Goal: Task Accomplishment & Management: Manage account settings

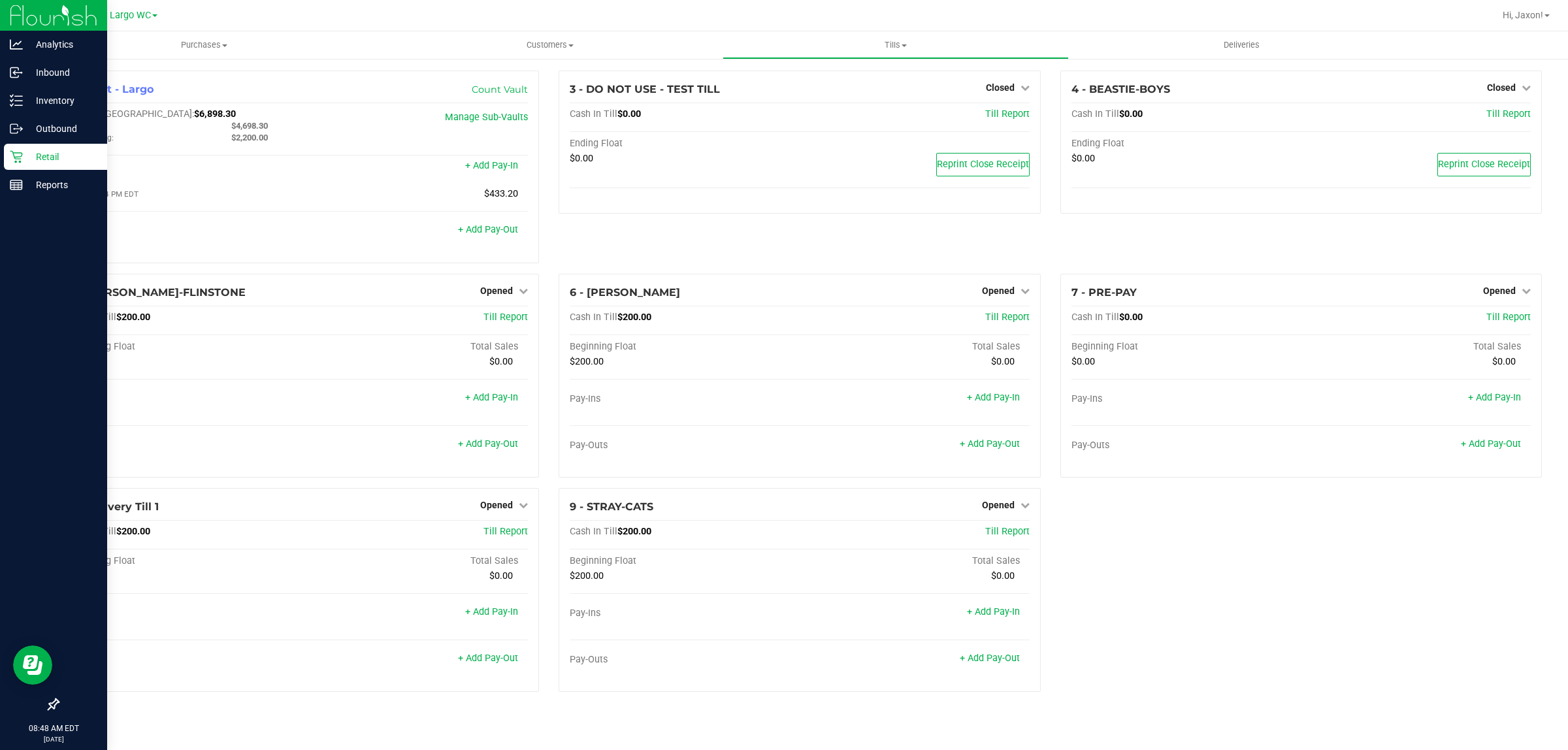
click at [30, 152] on p "Retail" at bounding box center [61, 156] width 78 height 15
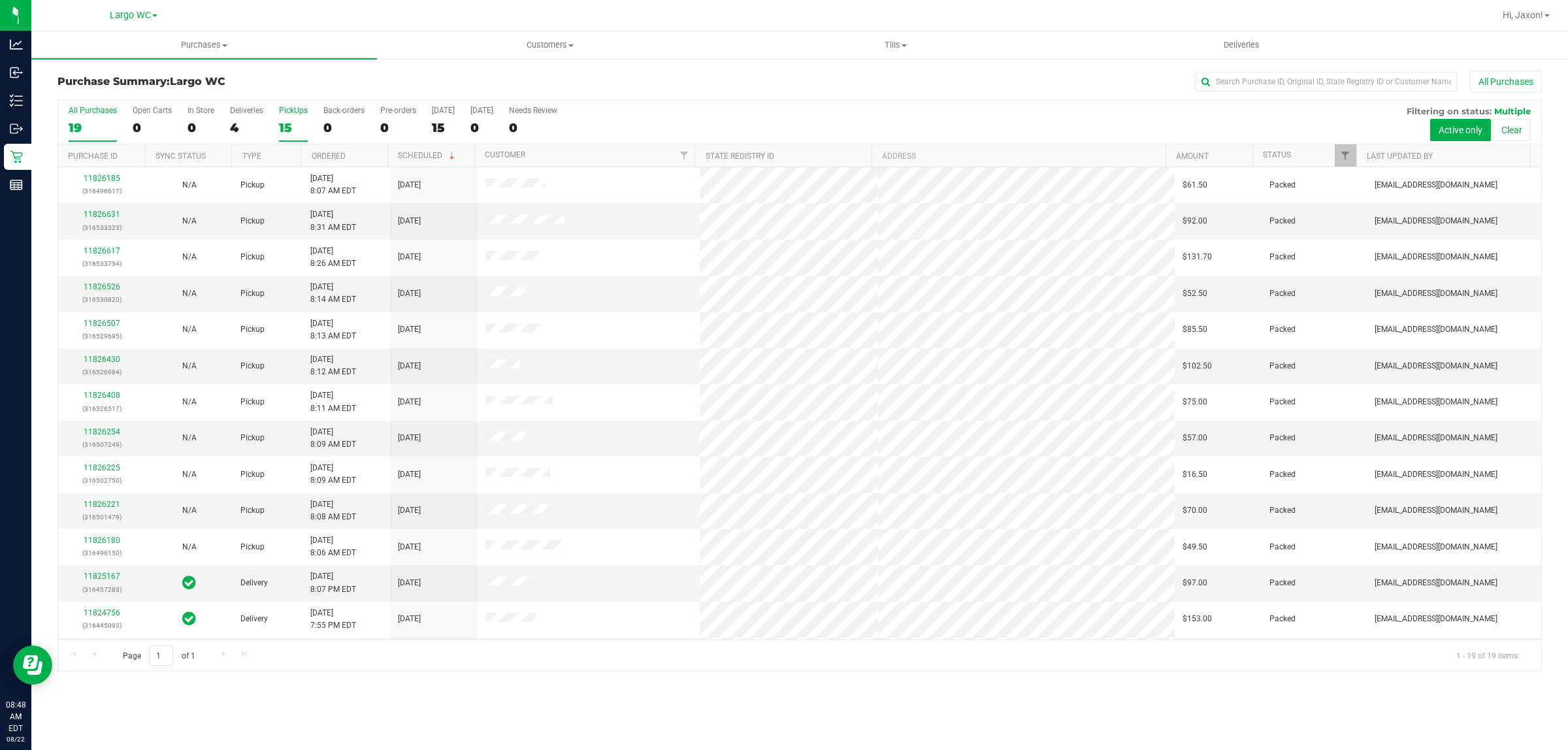
click at [295, 128] on div "15" at bounding box center [293, 128] width 29 height 15
click at [0, 0] on input "PickUps 15" at bounding box center [0, 0] width 0 height 0
click at [252, 121] on div "4" at bounding box center [246, 128] width 33 height 15
click at [0, 0] on input "Deliveries 4" at bounding box center [0, 0] width 0 height 0
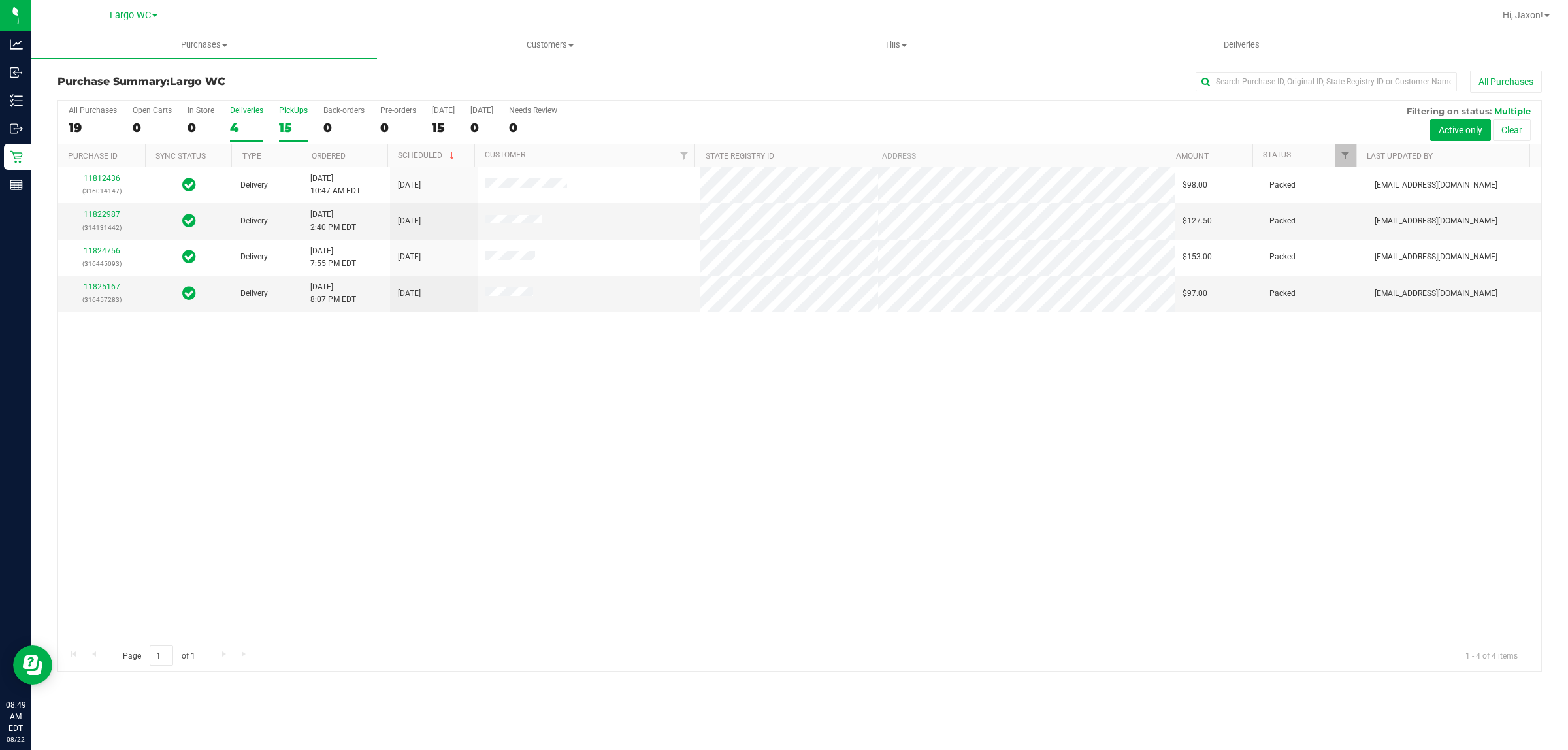
click at [296, 119] on label "PickUps 15" at bounding box center [293, 124] width 29 height 36
click at [0, 0] on input "PickUps 15" at bounding box center [0, 0] width 0 height 0
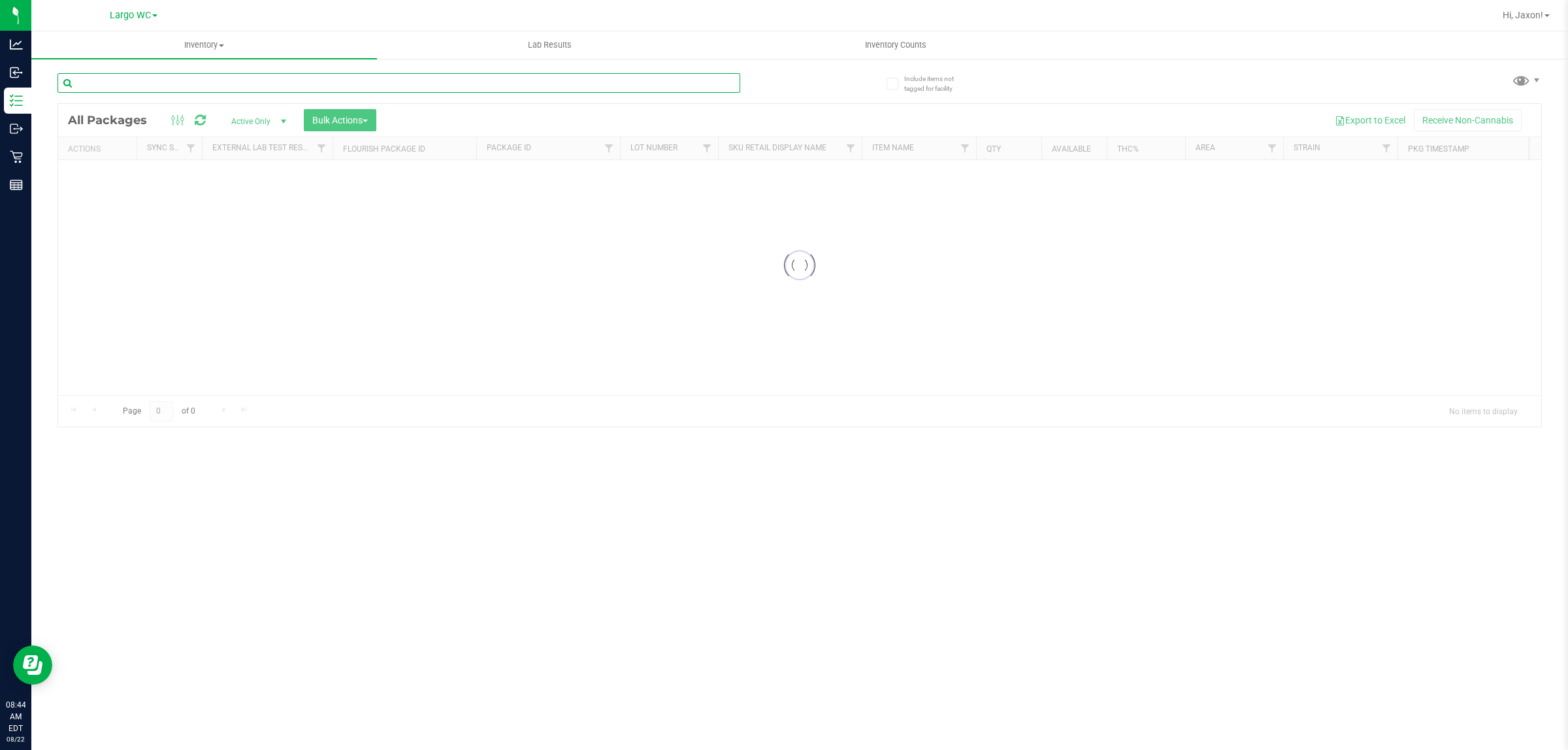
click at [236, 90] on input "text" at bounding box center [398, 83] width 682 height 20
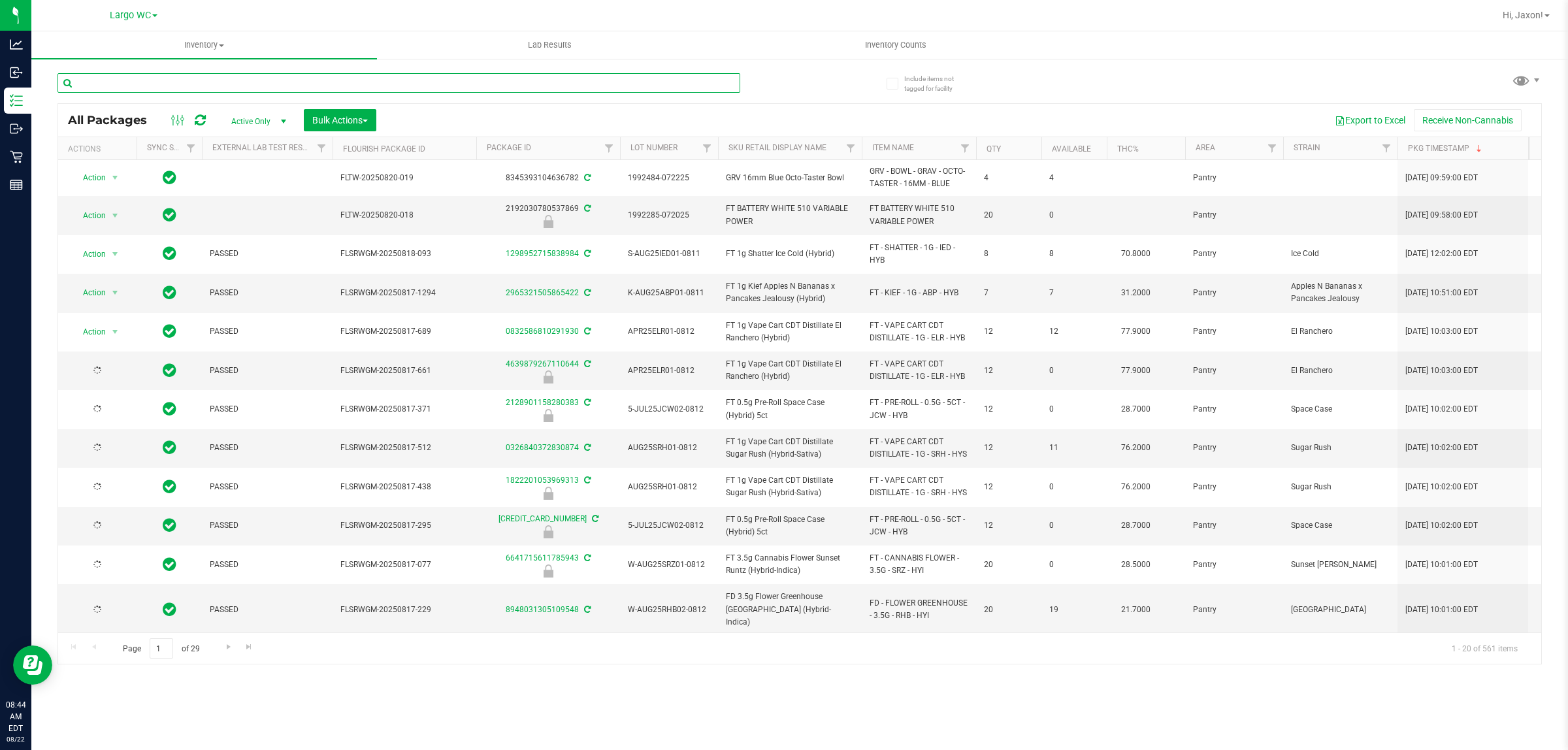
type input "2026-02-15"
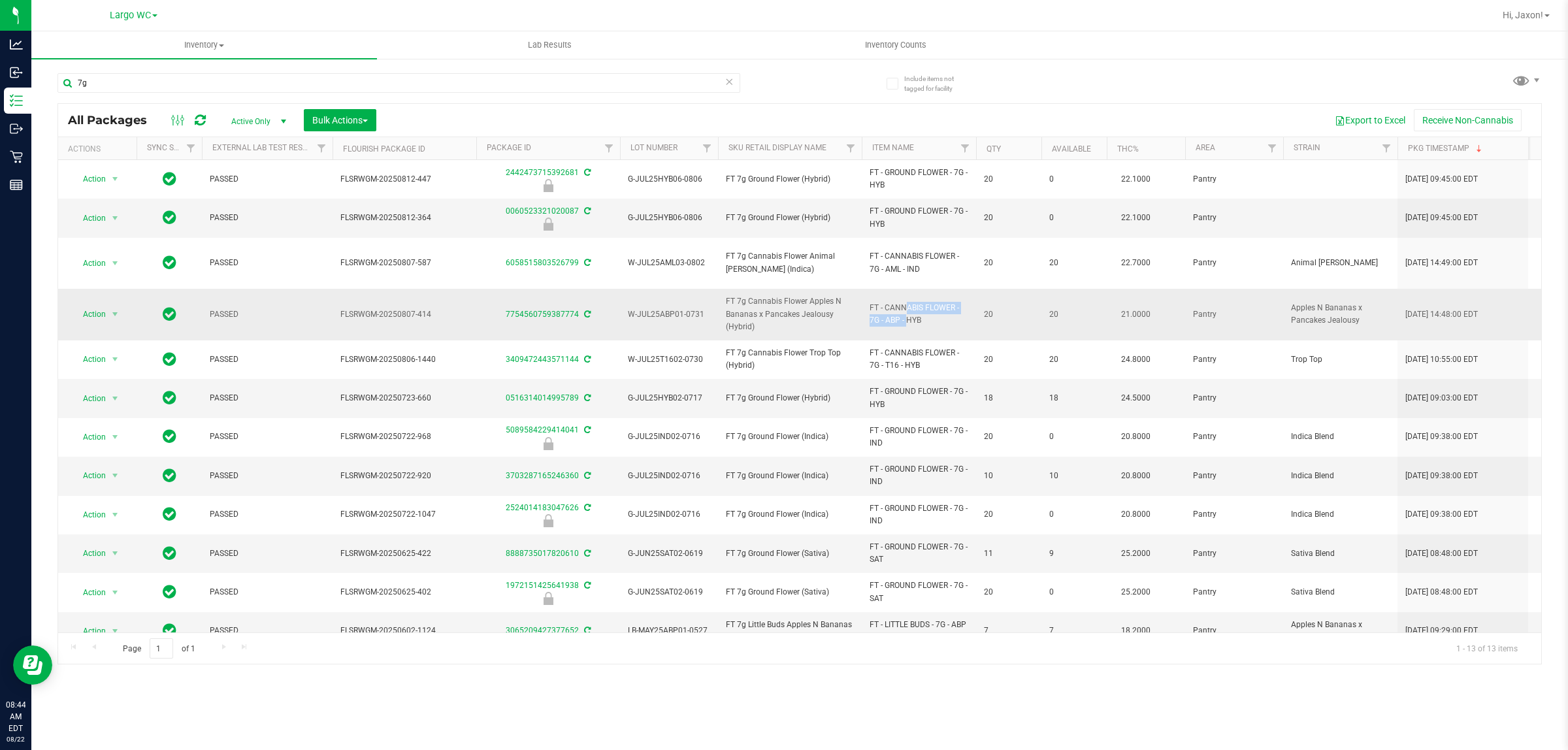
drag, startPoint x: 864, startPoint y: 292, endPoint x: 878, endPoint y: 312, distance: 24.4
click at [878, 312] on td "FT - CANNABIS FLOWER - 7G - ABP - HYB" at bounding box center [918, 314] width 114 height 51
copy span "FT - CANNABIS FLOWER - 7G"
click at [213, 94] on div "7g" at bounding box center [398, 87] width 682 height 30
click at [210, 96] on div "7g" at bounding box center [398, 87] width 682 height 30
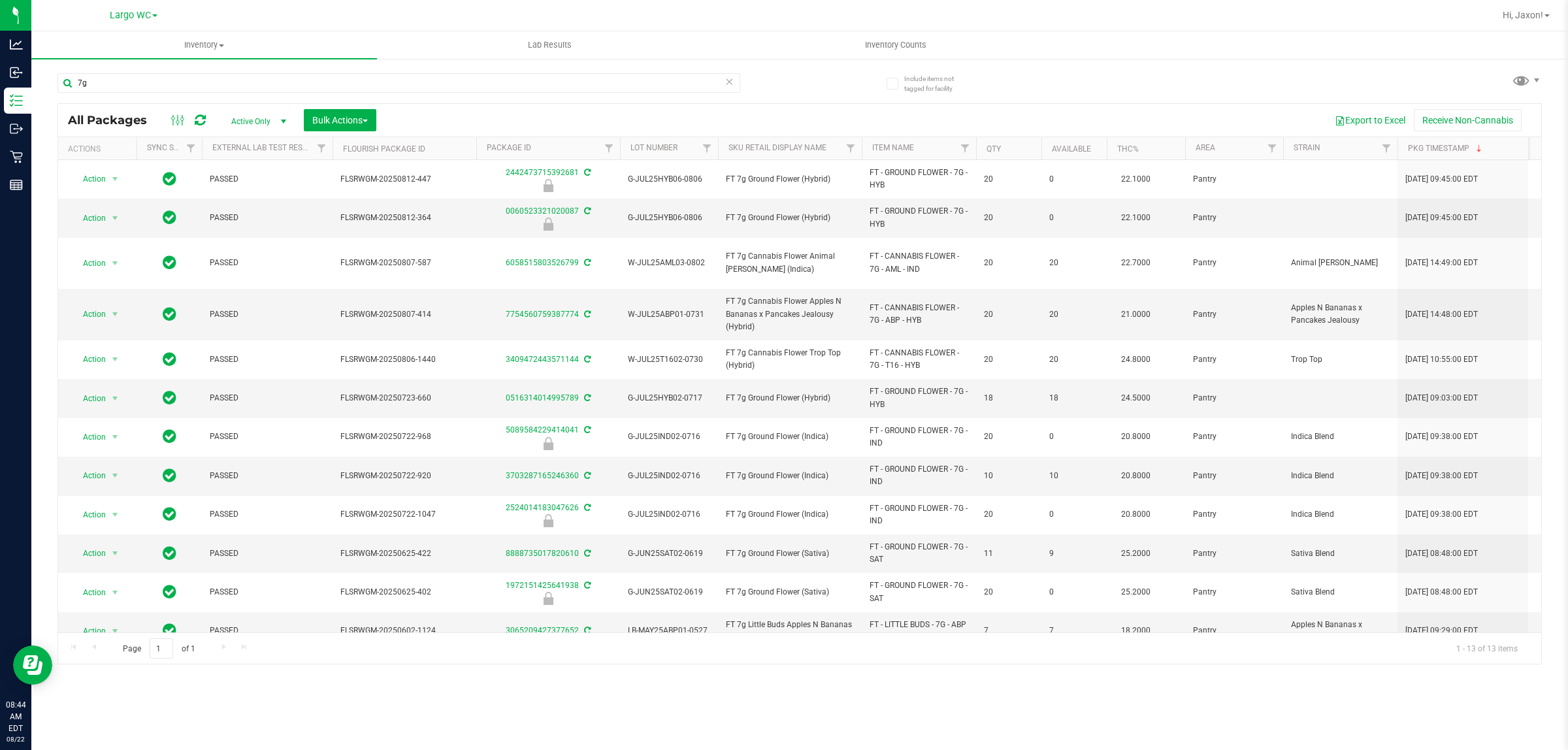
click at [207, 93] on div "7g" at bounding box center [398, 87] width 682 height 30
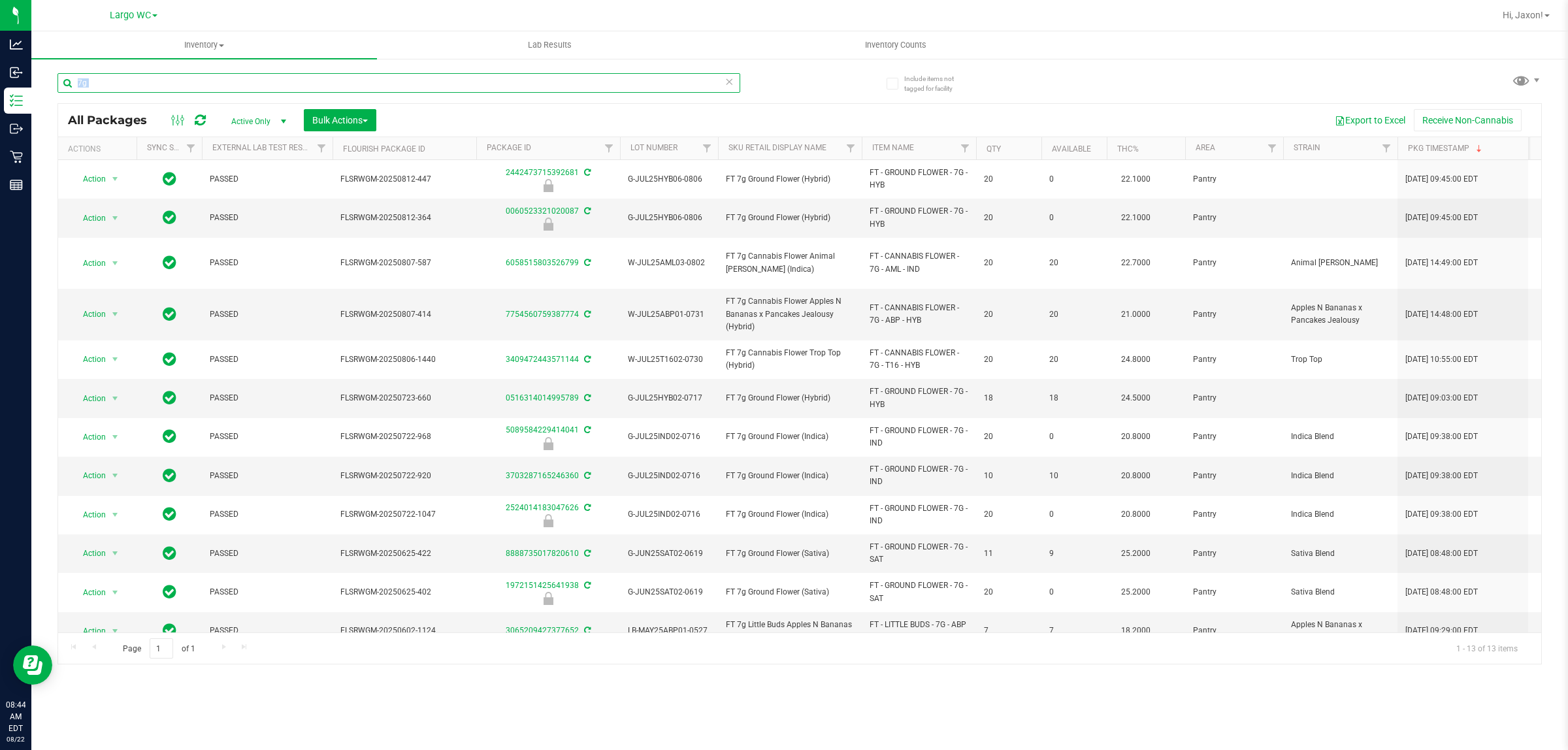
click at [204, 86] on input "7g" at bounding box center [398, 83] width 682 height 20
paste input "FT - CANNABIS FLOWER - 7G"
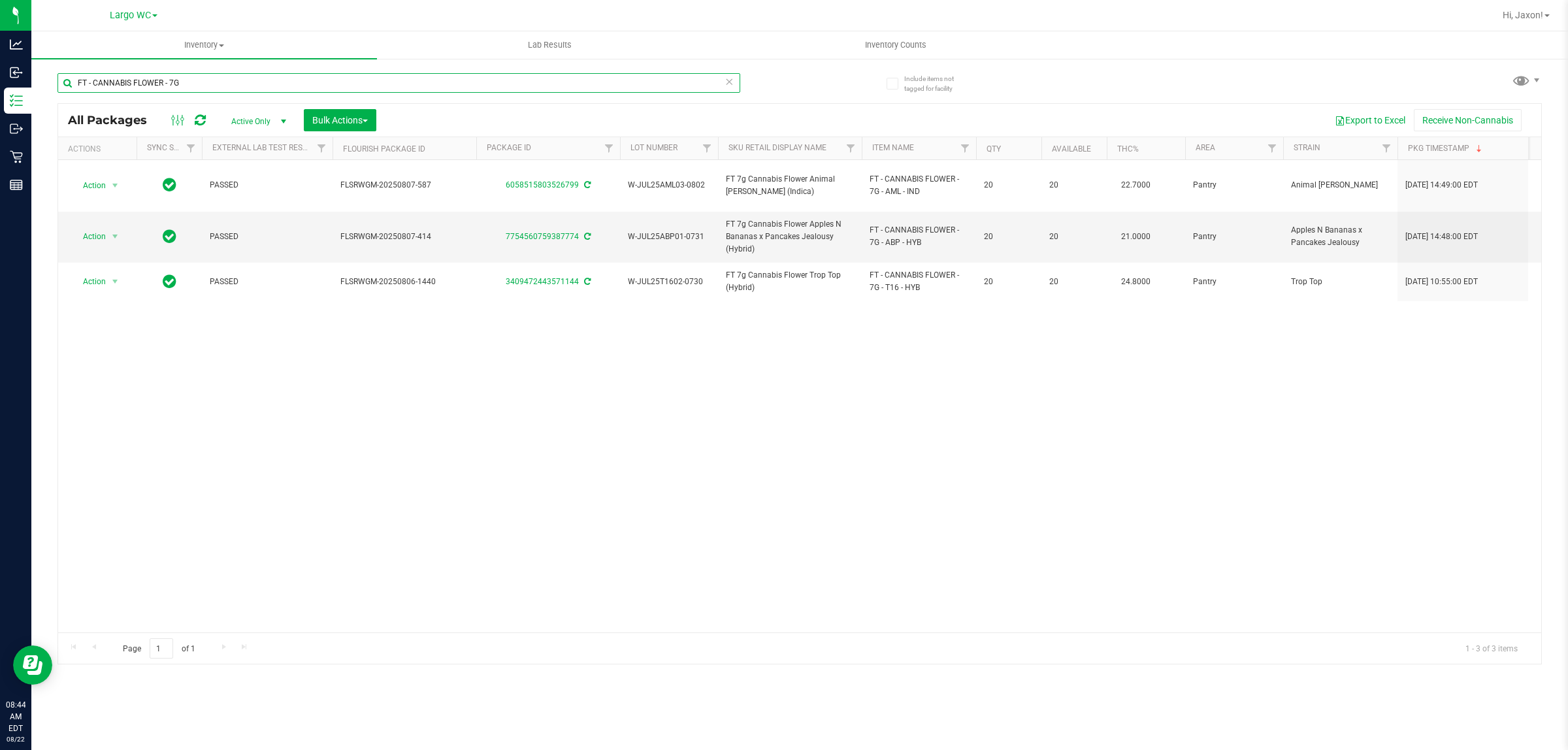
type input "FT - CANNABIS FLOWER - 7G"
click at [202, 80] on input "FT - CANNABIS FLOWER - 7G" at bounding box center [398, 83] width 682 height 20
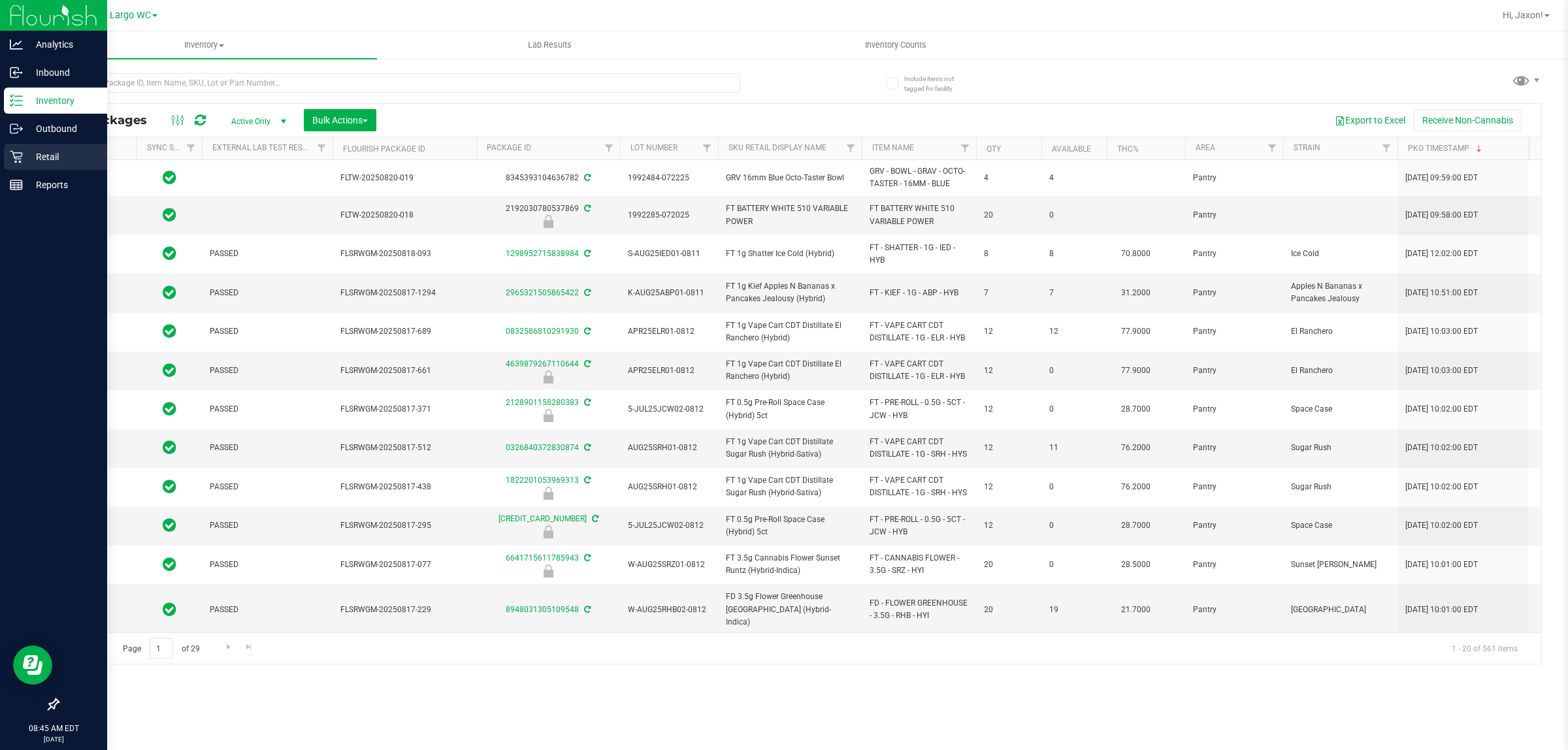
type input "2026-02-15"
click at [21, 155] on icon at bounding box center [16, 156] width 13 height 13
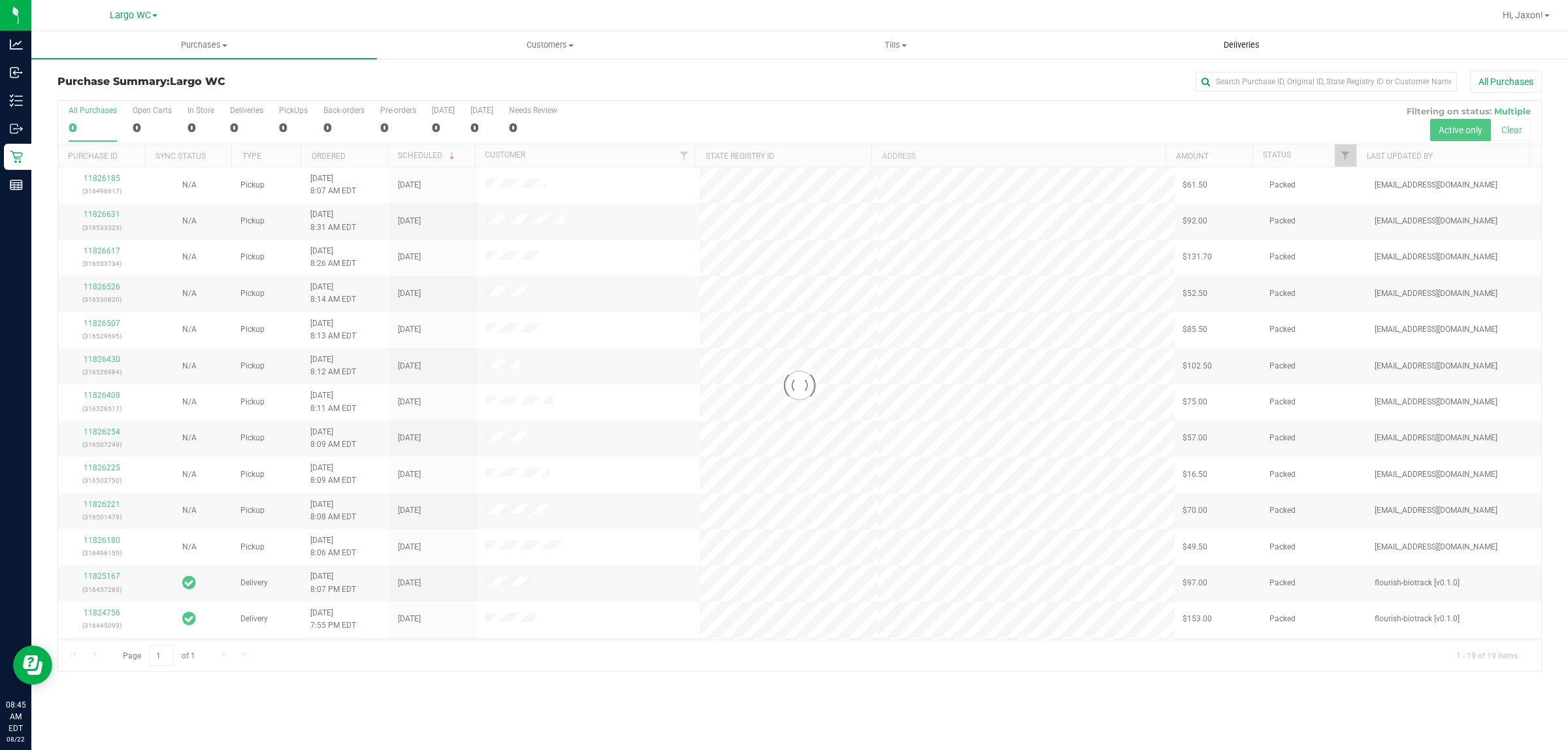
click at [1230, 52] on uib-tab-heading "Deliveries" at bounding box center [1241, 45] width 344 height 26
click at [1224, 41] on span "Deliveries" at bounding box center [1241, 45] width 71 height 12
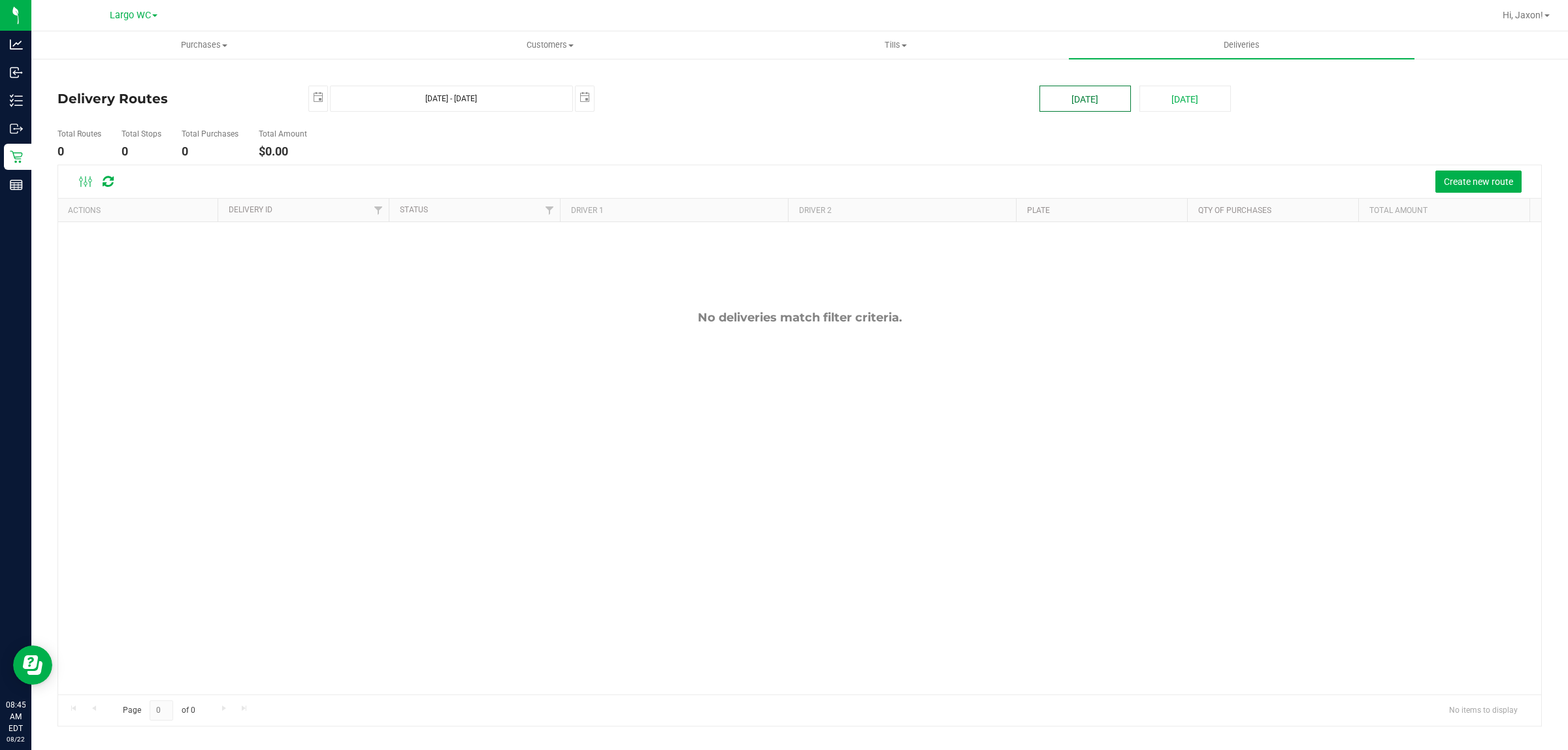
click at [1095, 99] on button "[DATE]" at bounding box center [1085, 98] width 92 height 26
click at [1468, 181] on span "Create new route" at bounding box center [1478, 182] width 69 height 11
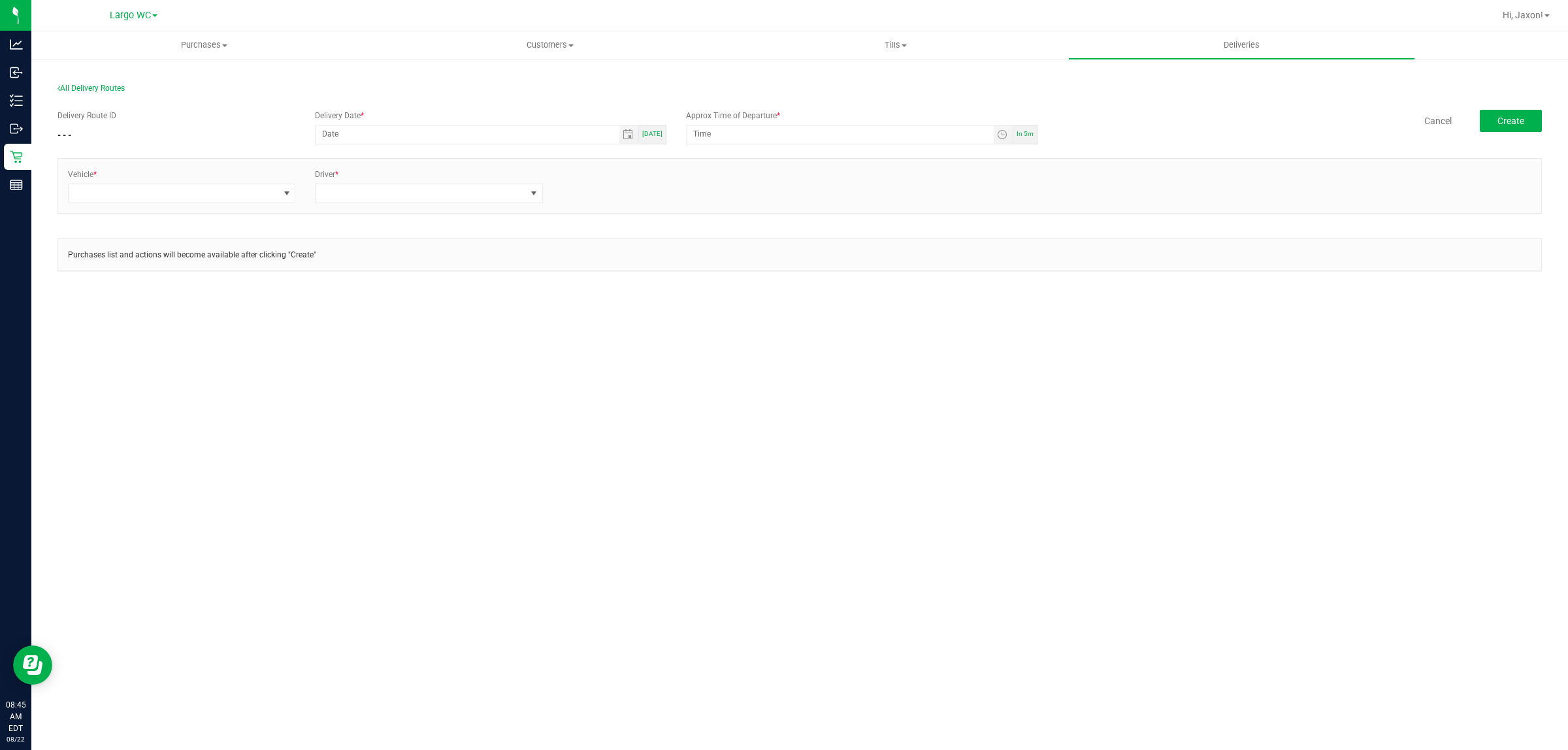
click at [658, 136] on span "[DATE]" at bounding box center [652, 134] width 21 height 7
type input "[DATE]"
click at [998, 135] on span "Toggle time list" at bounding box center [1002, 135] width 11 height 11
click at [710, 281] on span "1" at bounding box center [712, 281] width 4 height 9
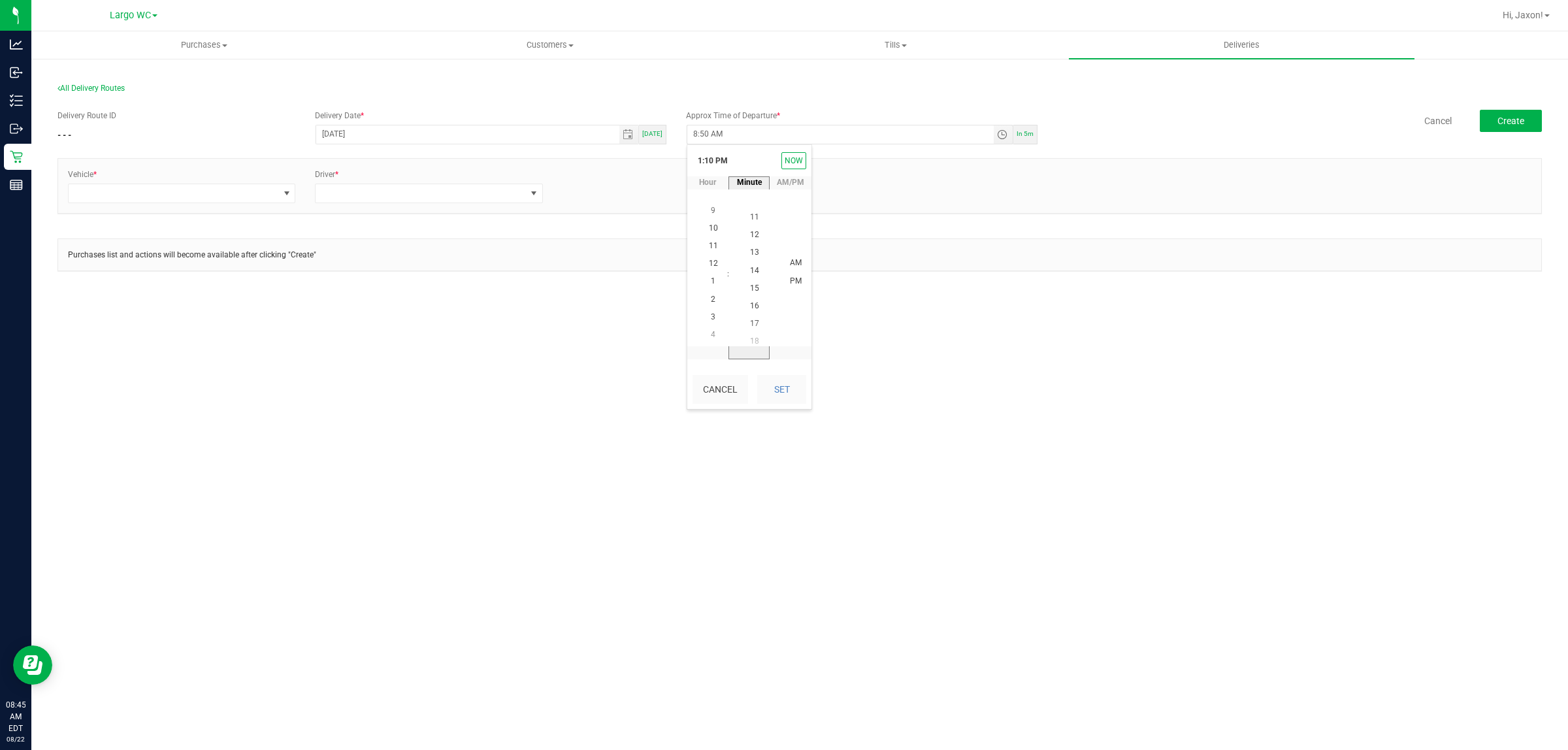
scroll to position [266, 0]
click at [791, 383] on button "Set" at bounding box center [781, 389] width 49 height 29
type input "1:15 PM"
click at [197, 202] on span at bounding box center [173, 193] width 209 height 18
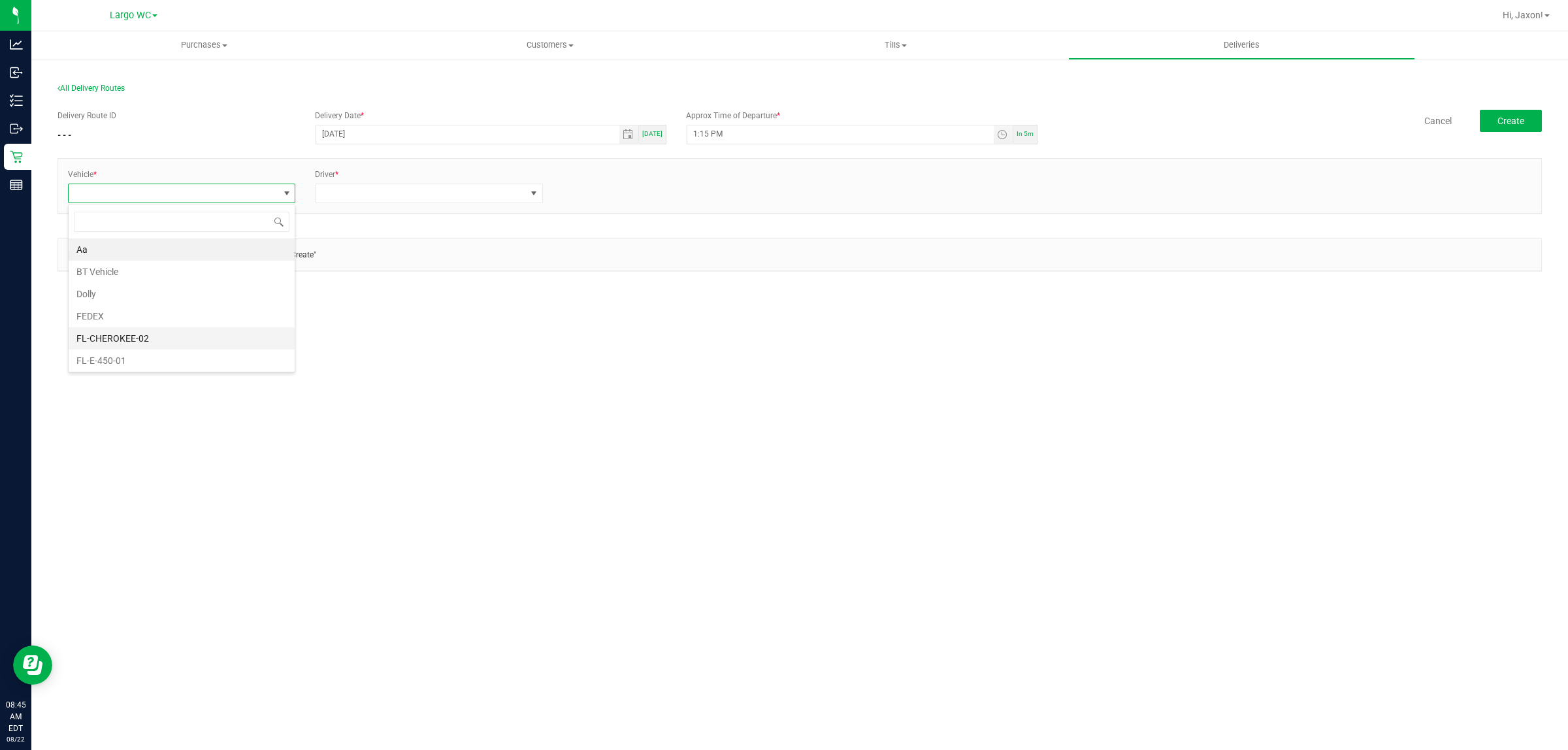
click at [175, 346] on li "FL-CHEROKEE-02" at bounding box center [181, 338] width 226 height 22
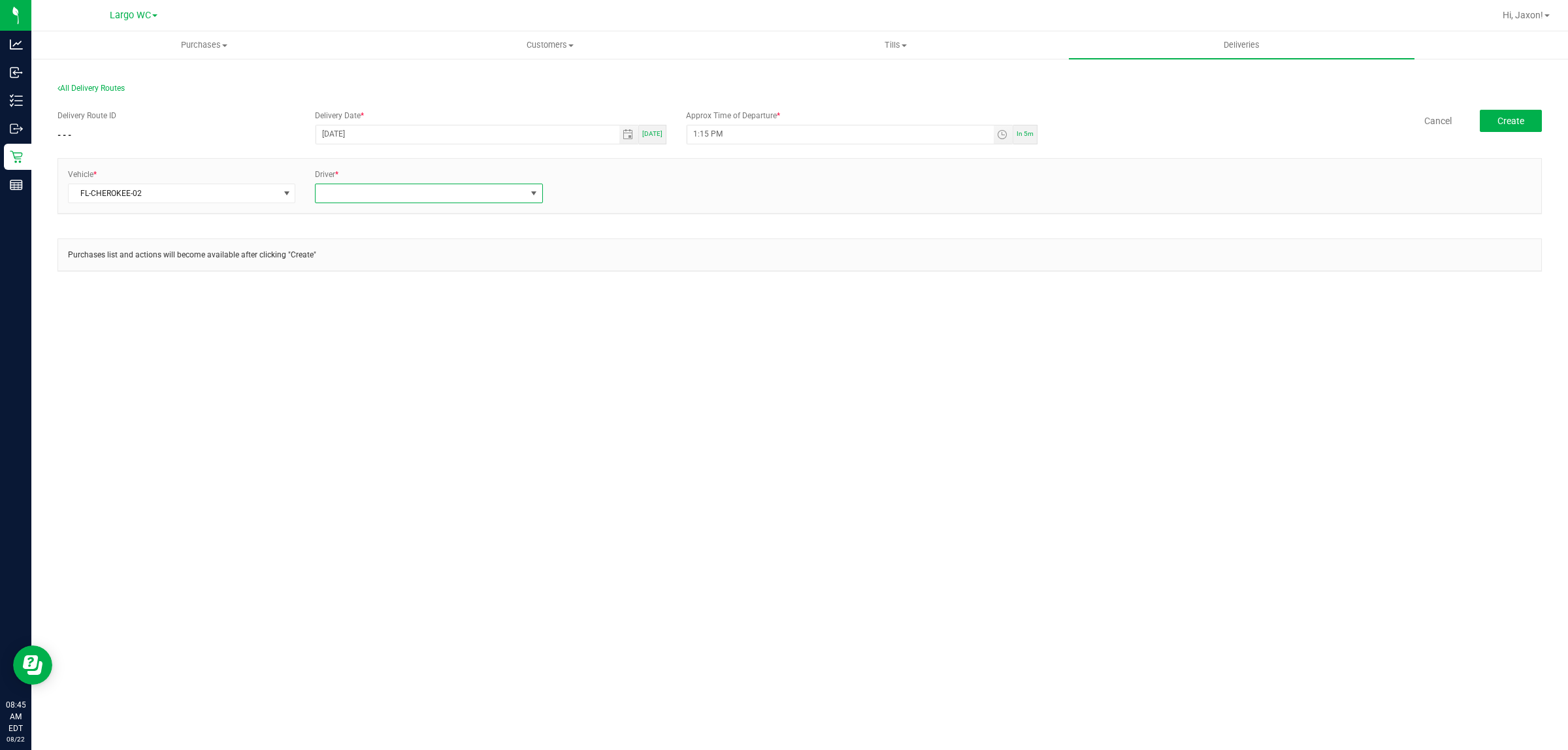
click at [383, 188] on span at bounding box center [420, 193] width 209 height 18
type input "hannah"
click at [592, 187] on link "+ Add Driver" at bounding box center [584, 190] width 43 height 9
click at [592, 190] on span at bounding box center [667, 193] width 209 height 18
type input "justy"
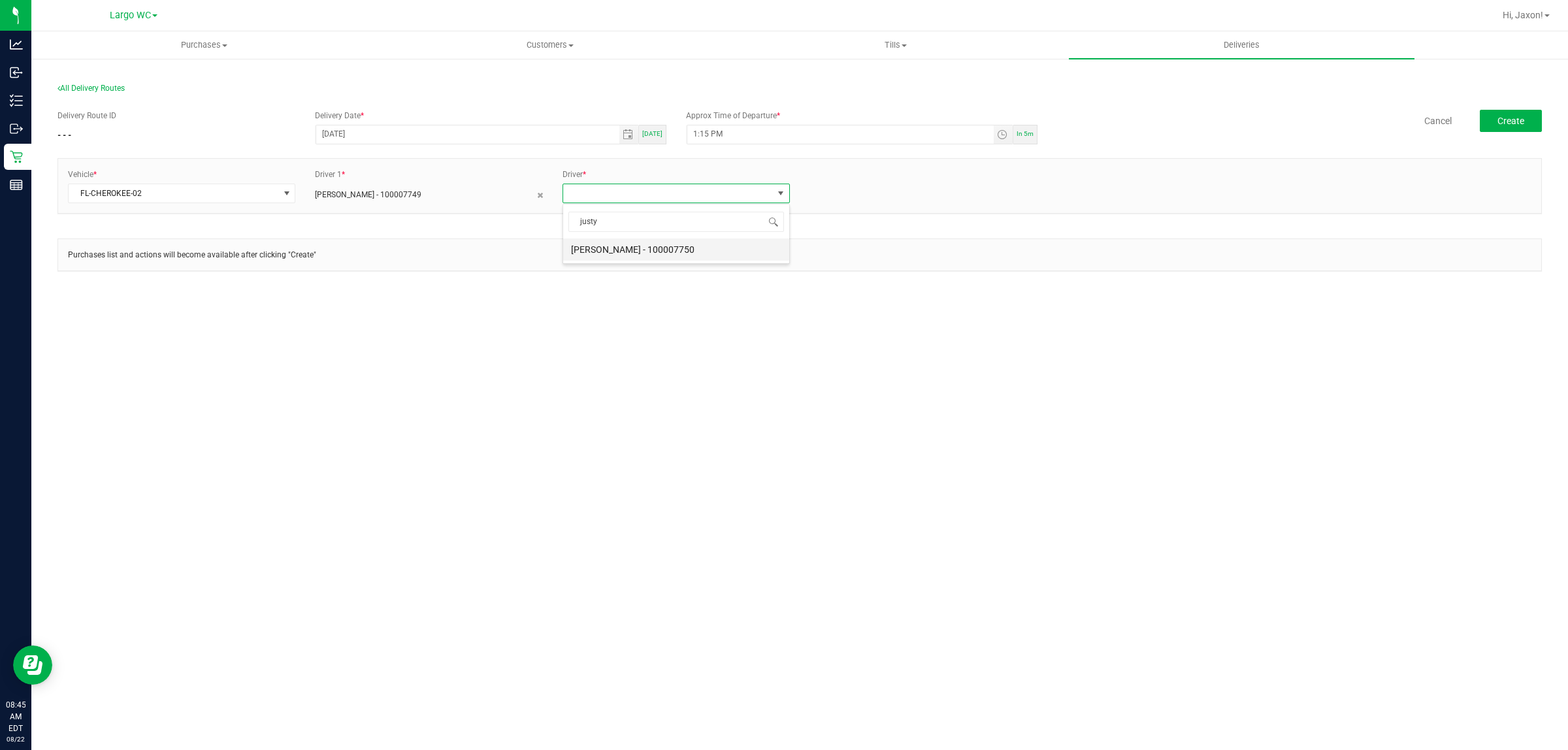
click at [619, 250] on li "Justyn McKeown - 100007750" at bounding box center [675, 249] width 226 height 22
click at [673, 252] on p "Purchases list and actions will become available after clicking "Create"" at bounding box center [799, 254] width 1463 height 12
click at [1524, 122] on button "Create" at bounding box center [1510, 121] width 62 height 22
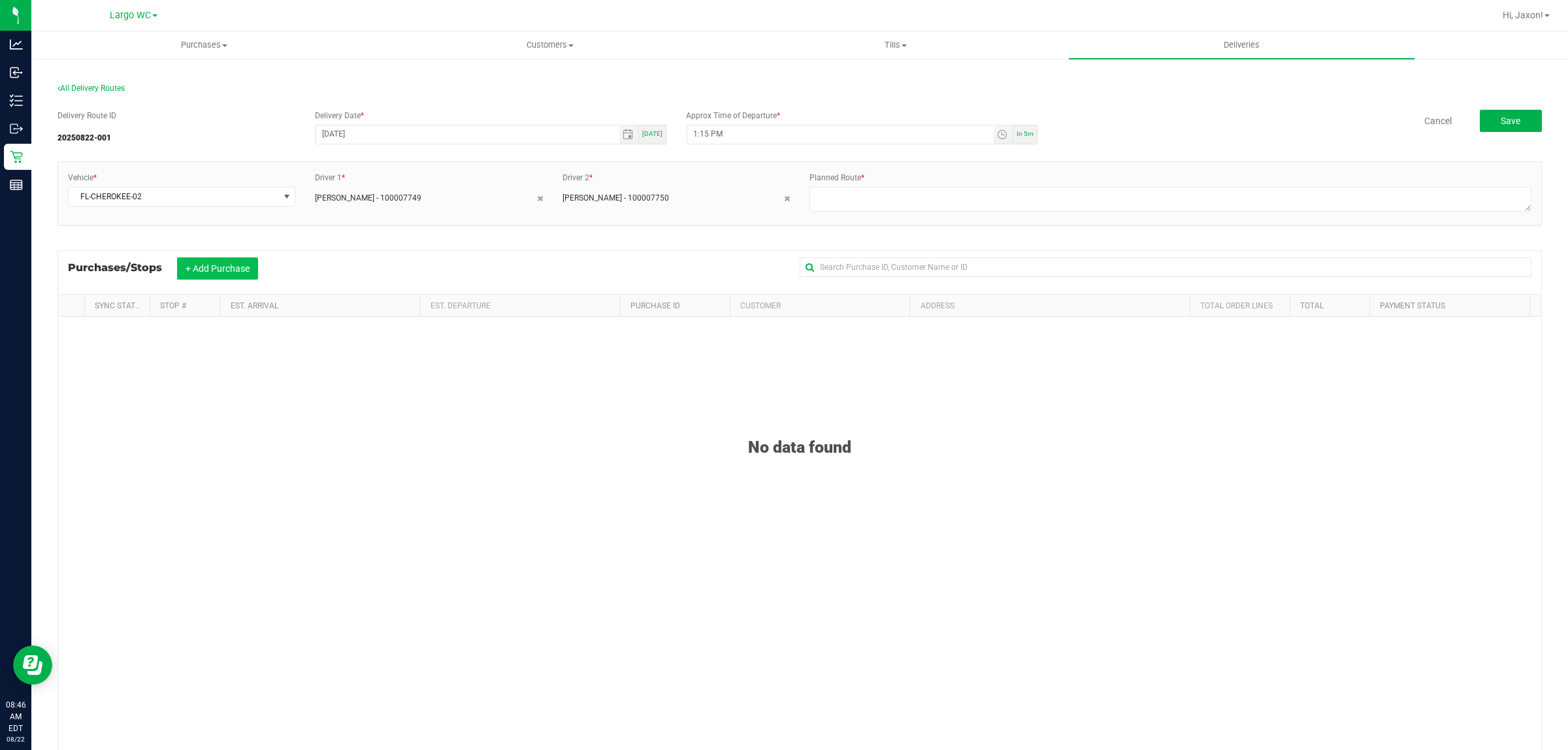
click at [226, 275] on button "+ Add Purchase" at bounding box center [218, 268] width 81 height 22
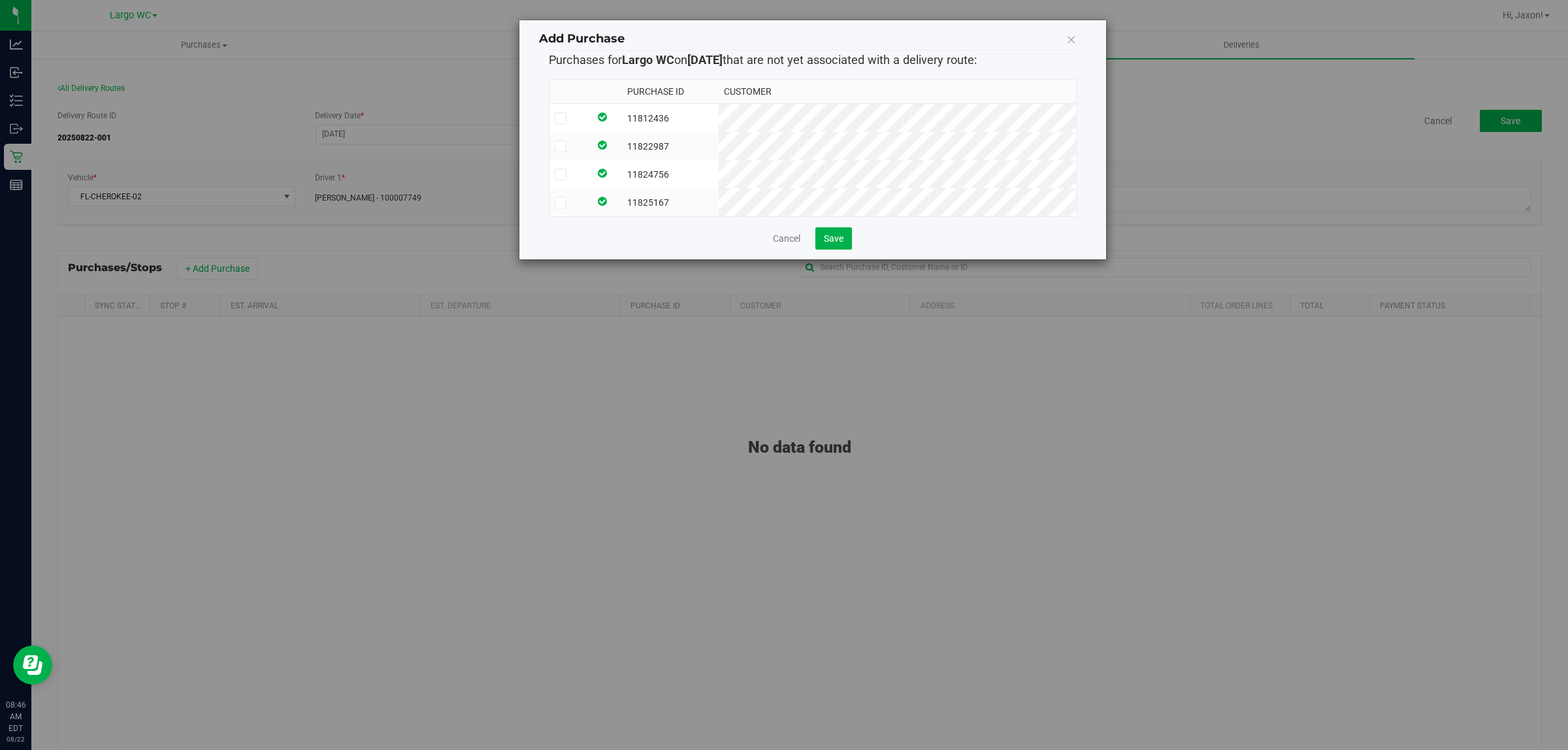
click at [670, 122] on td "11812436" at bounding box center [671, 119] width 97 height 29
click at [622, 147] on td at bounding box center [605, 146] width 32 height 28
click at [622, 165] on td at bounding box center [605, 174] width 32 height 28
drag, startPoint x: 654, startPoint y: 194, endPoint x: 761, endPoint y: 230, distance: 112.9
click at [622, 195] on td at bounding box center [605, 201] width 32 height 28
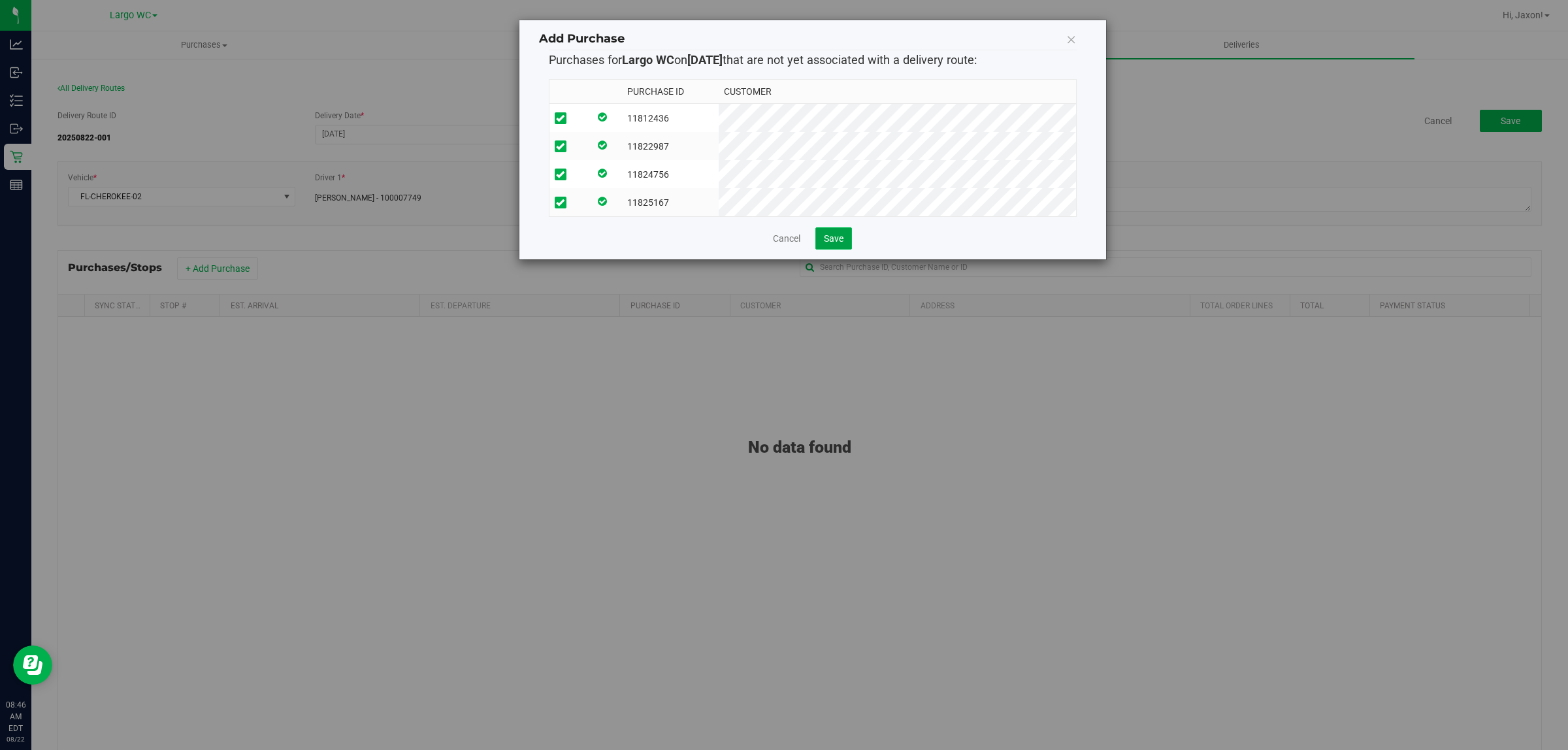
click at [832, 244] on span "Save" at bounding box center [833, 238] width 20 height 11
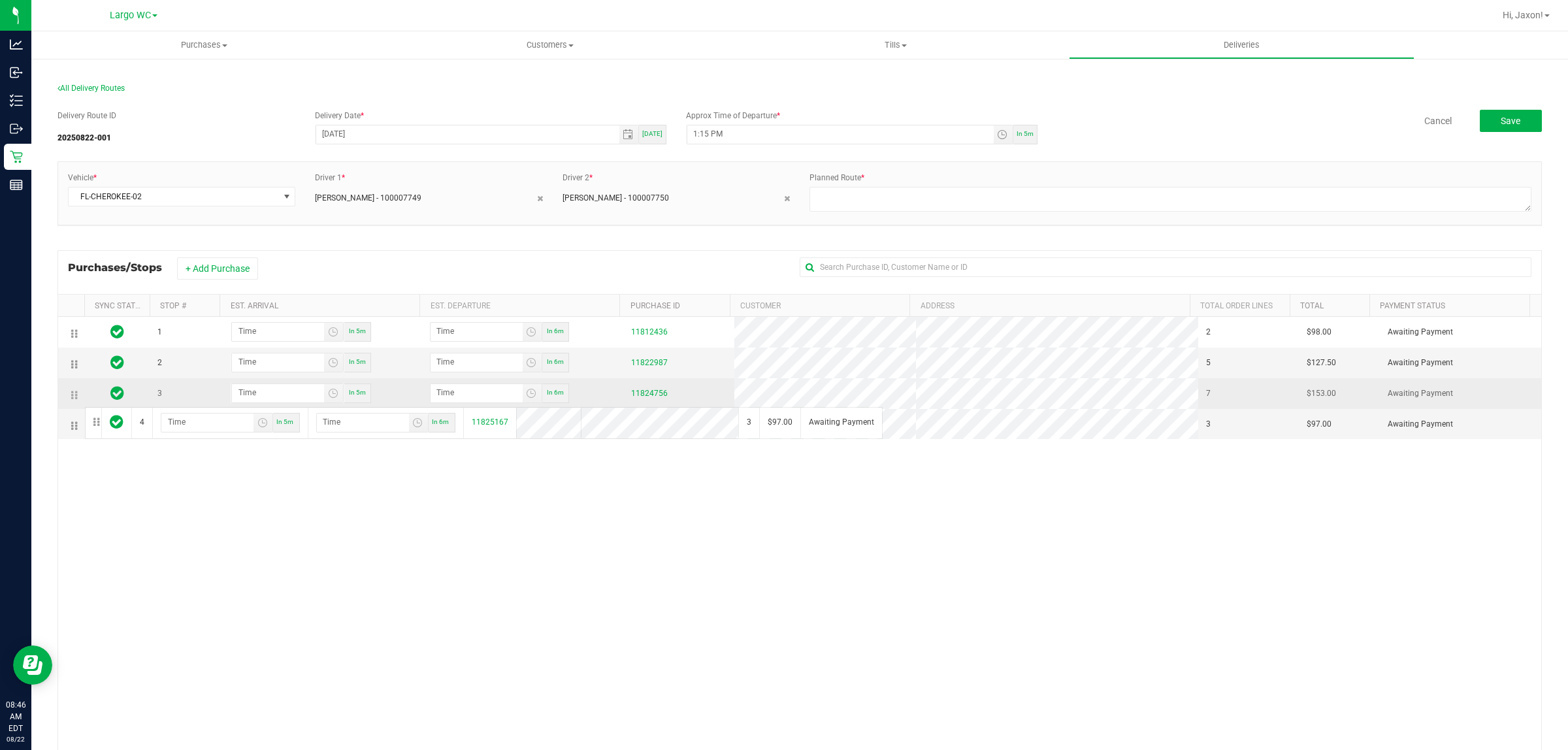
drag, startPoint x: 78, startPoint y: 432, endPoint x: 83, endPoint y: 406, distance: 26.5
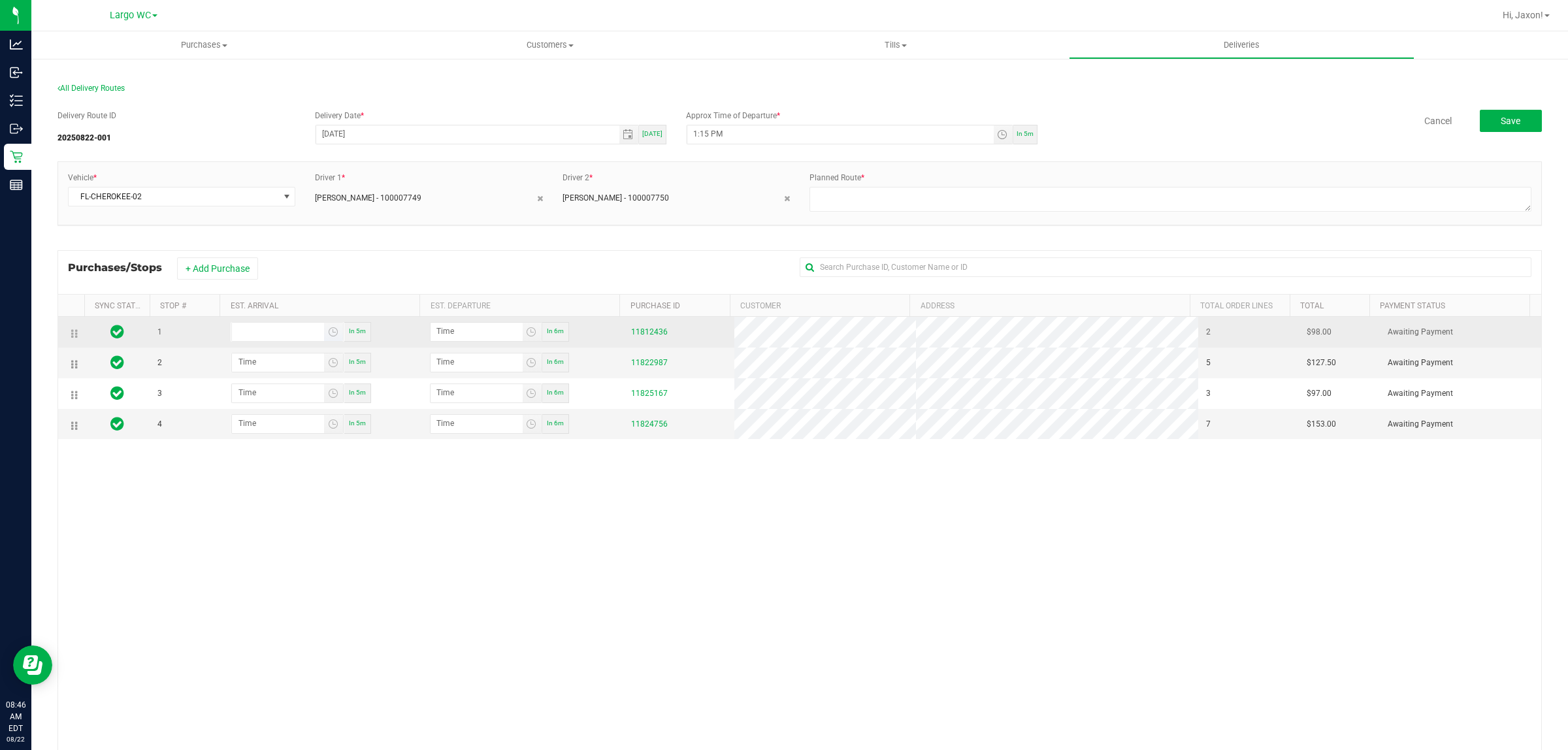
type input "hour:minute AM"
click at [300, 330] on input "hour:minute AM" at bounding box center [278, 331] width 92 height 16
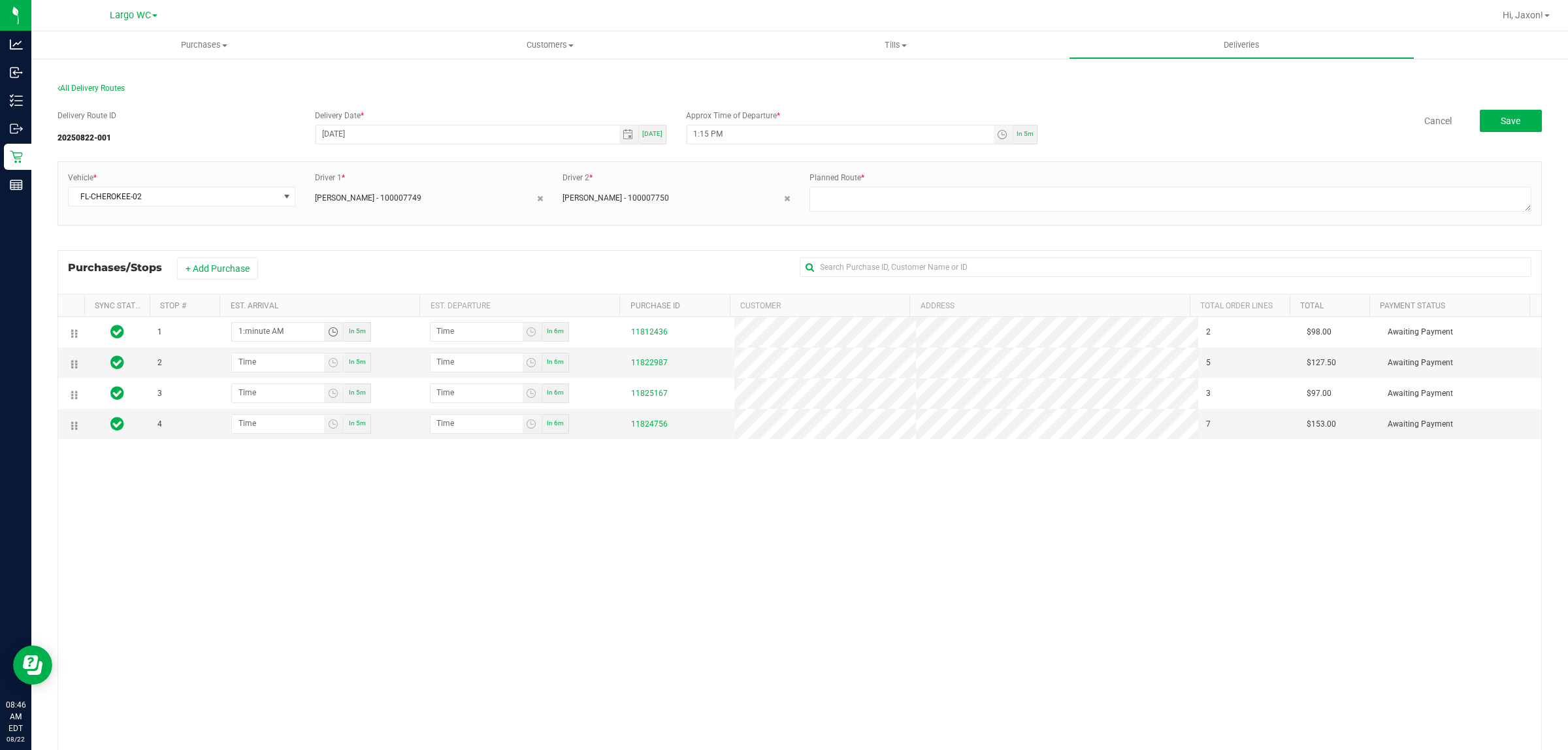
type input "1:03 AM"
type input "1:04 AM"
type input "1:30 AM"
type input "1:31 AM"
type input "1:30 PM"
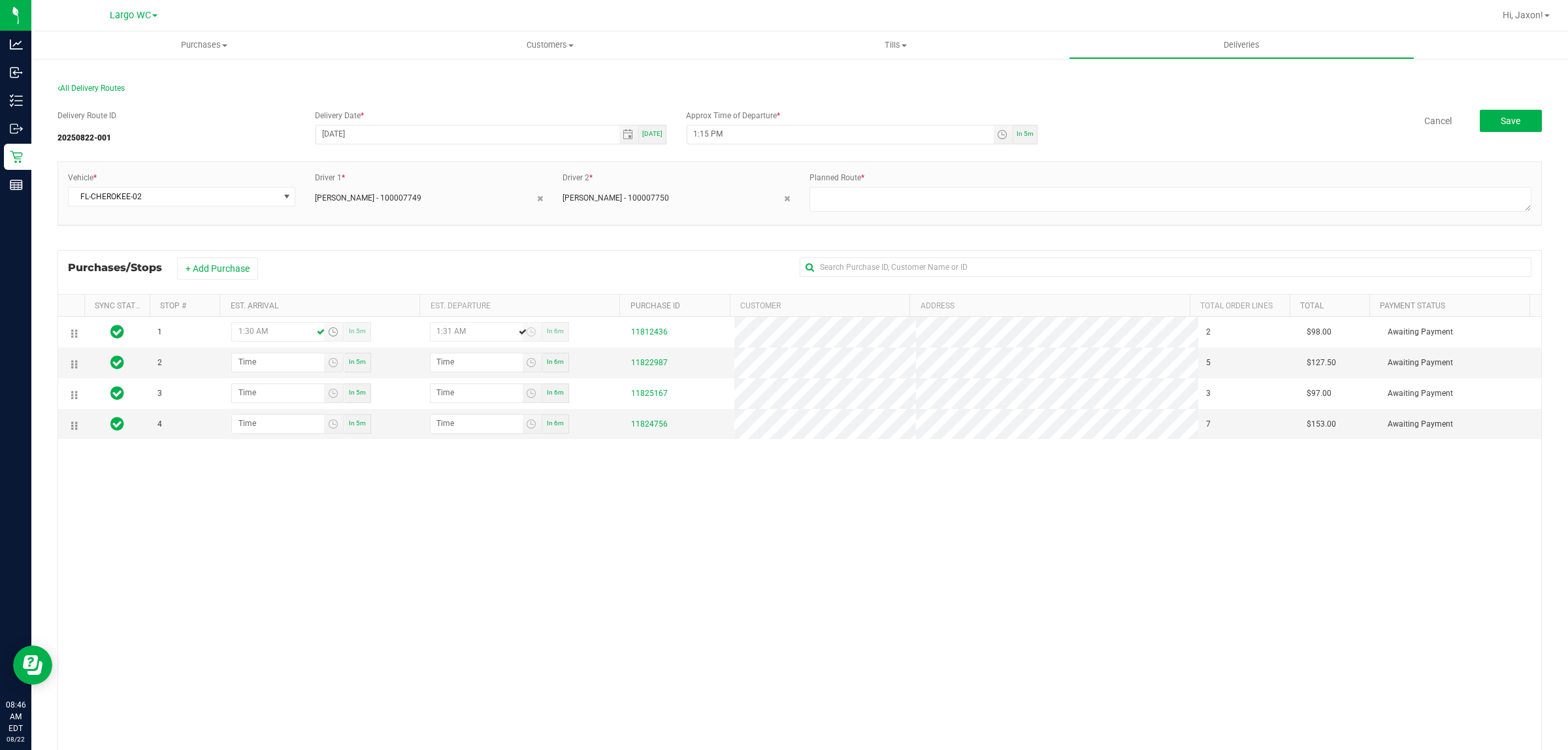
type input "1:31 PM"
type input "1:30 PM"
click at [286, 370] on input "hour:minute AM" at bounding box center [278, 362] width 92 height 16
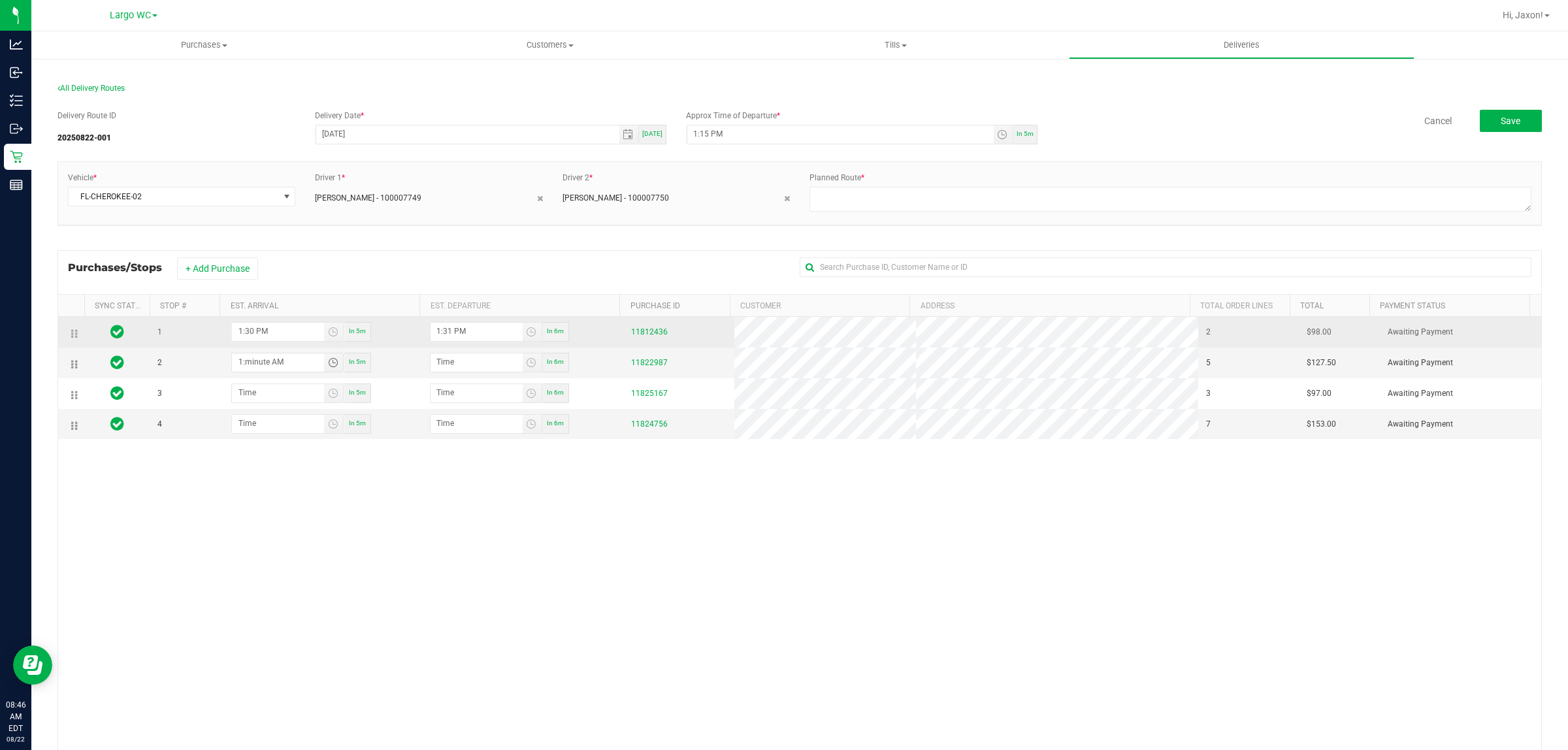
type input "1:05 AM"
type input "1:06 AM"
type input "1:50 AM"
type input "1:51 AM"
type input "1:50 PM"
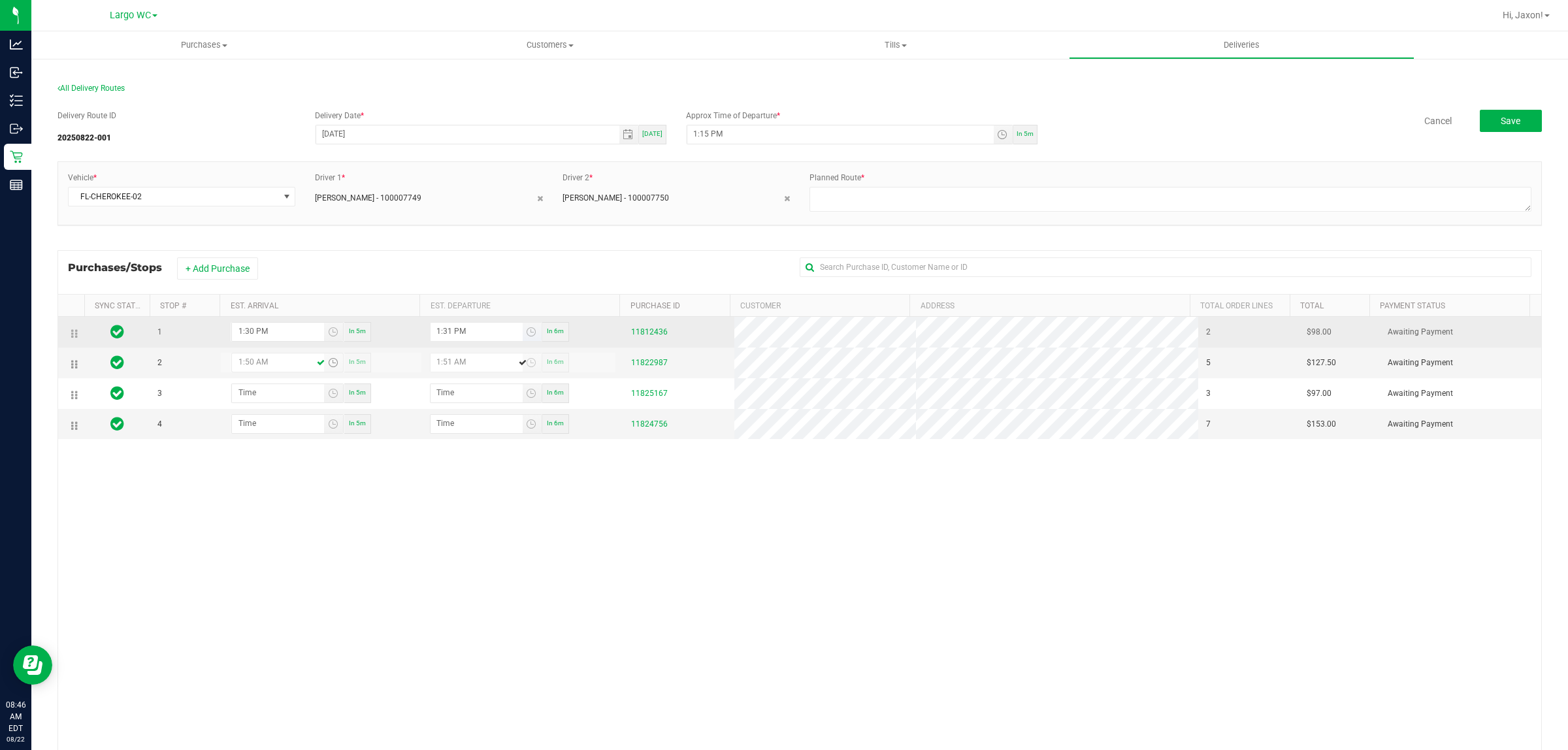
type input "1:51 PM"
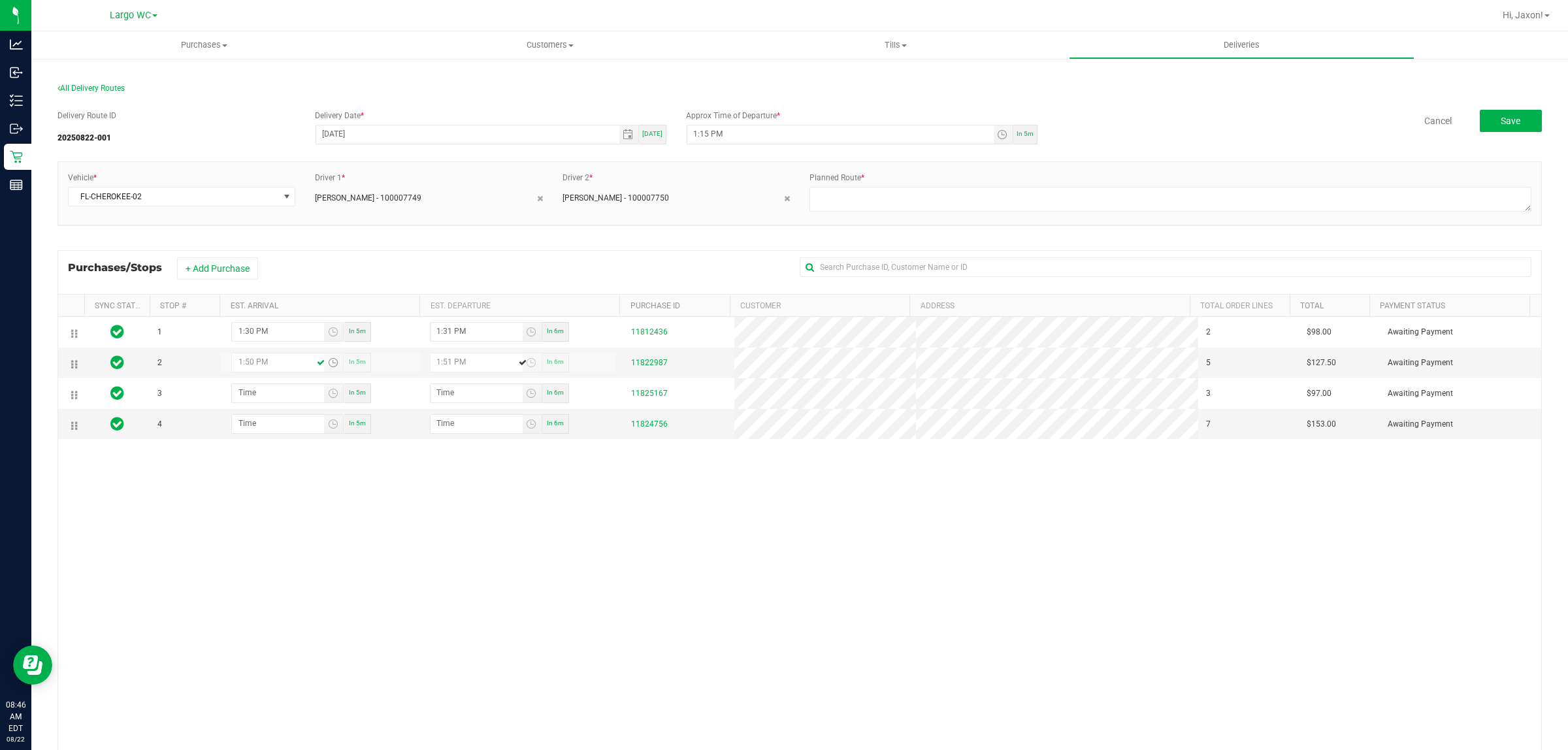
type input "1:50 PM"
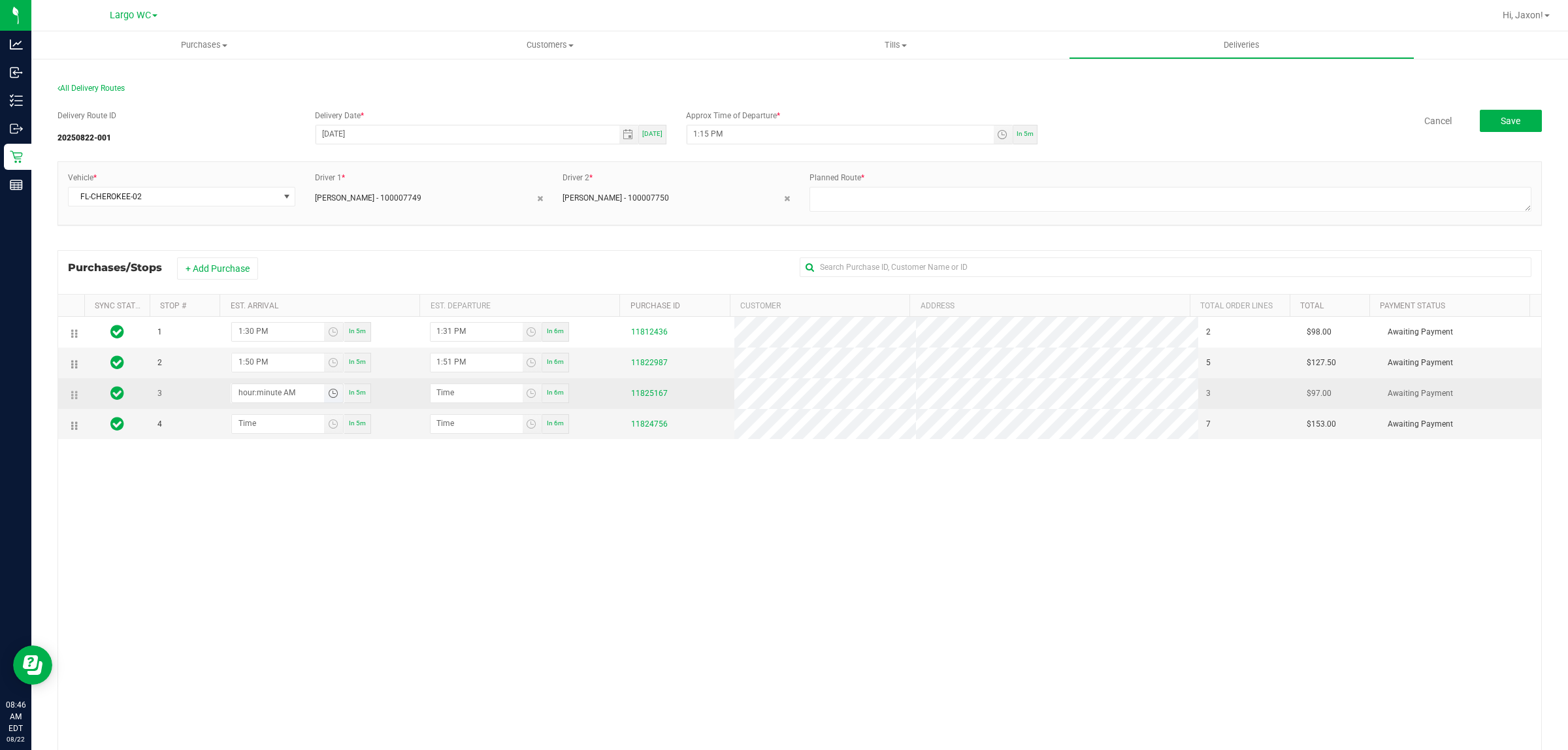
click at [276, 400] on input "hour:minute AM" at bounding box center [278, 392] width 92 height 16
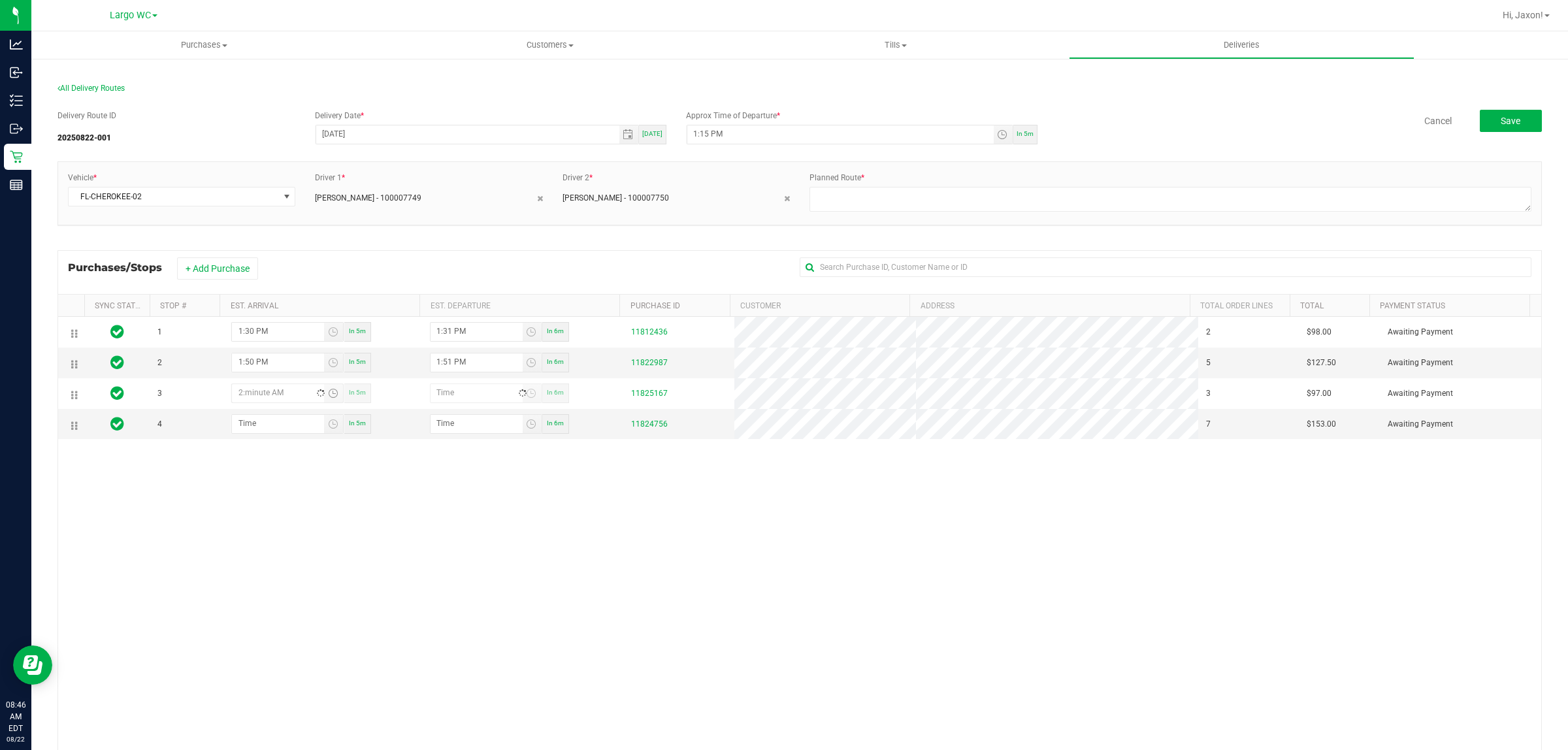
type input "2:01 AM"
type input "2:02 AM"
type input "2:15 AM"
type input "2:16 AM"
type input "2:15 PM"
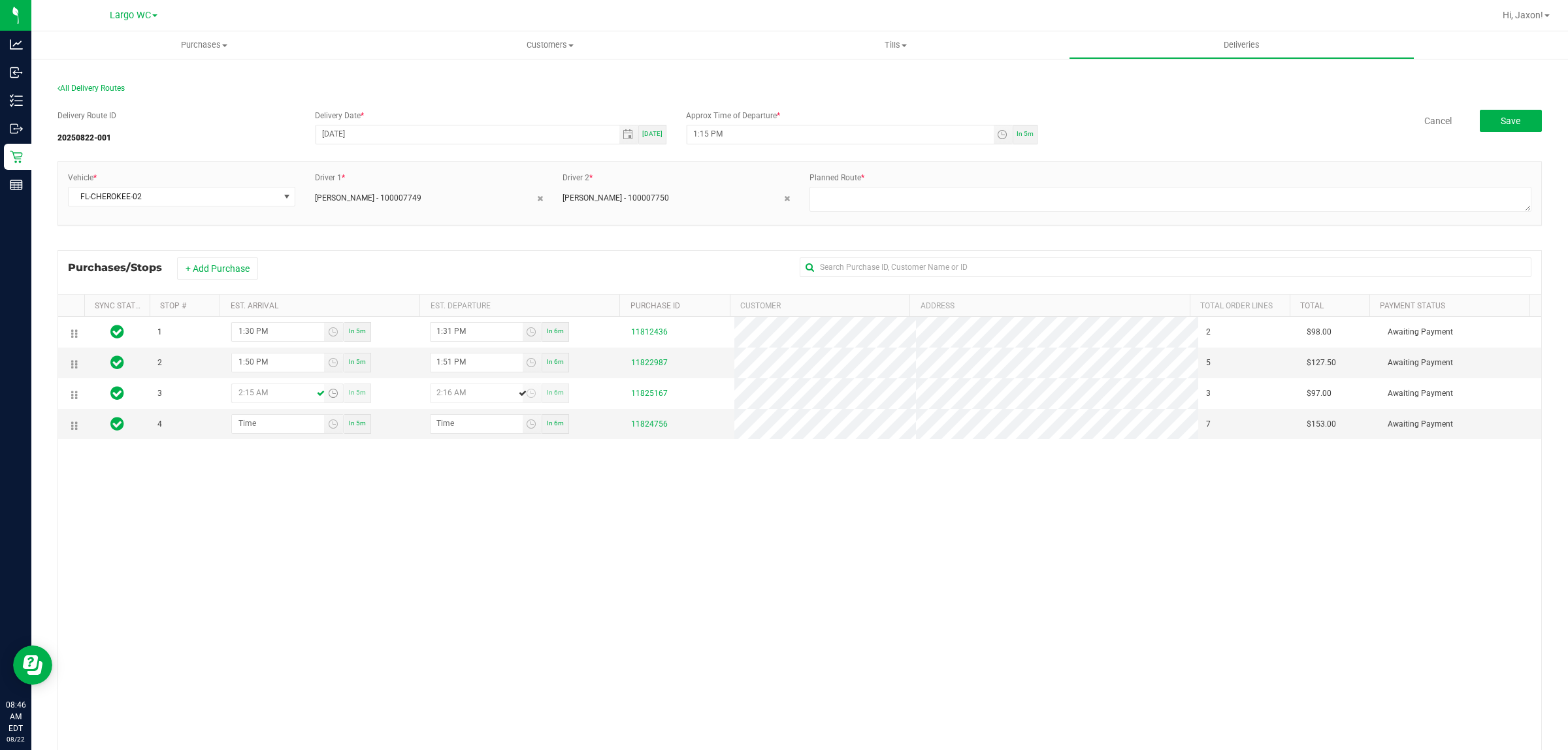
type input "2:16 PM"
type input "2:15 PM"
click at [256, 432] on input "hour:minute AM" at bounding box center [278, 423] width 92 height 16
type input "2:04 AM"
type input "2:05 AM"
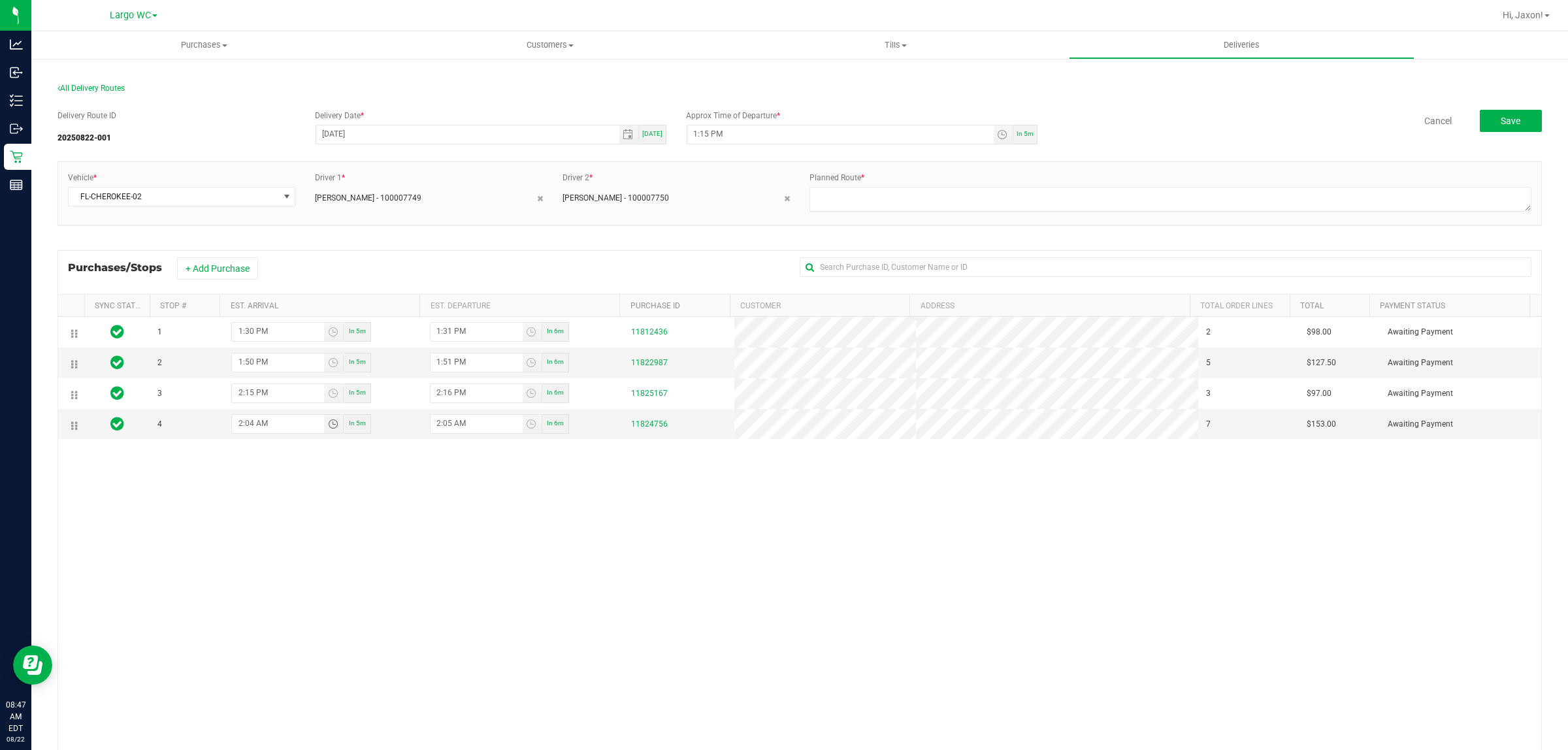
type input "2:45 AM"
type input "2:46 AM"
type input "2:45 PM"
type input "2:46 PM"
type input "2:45 PM"
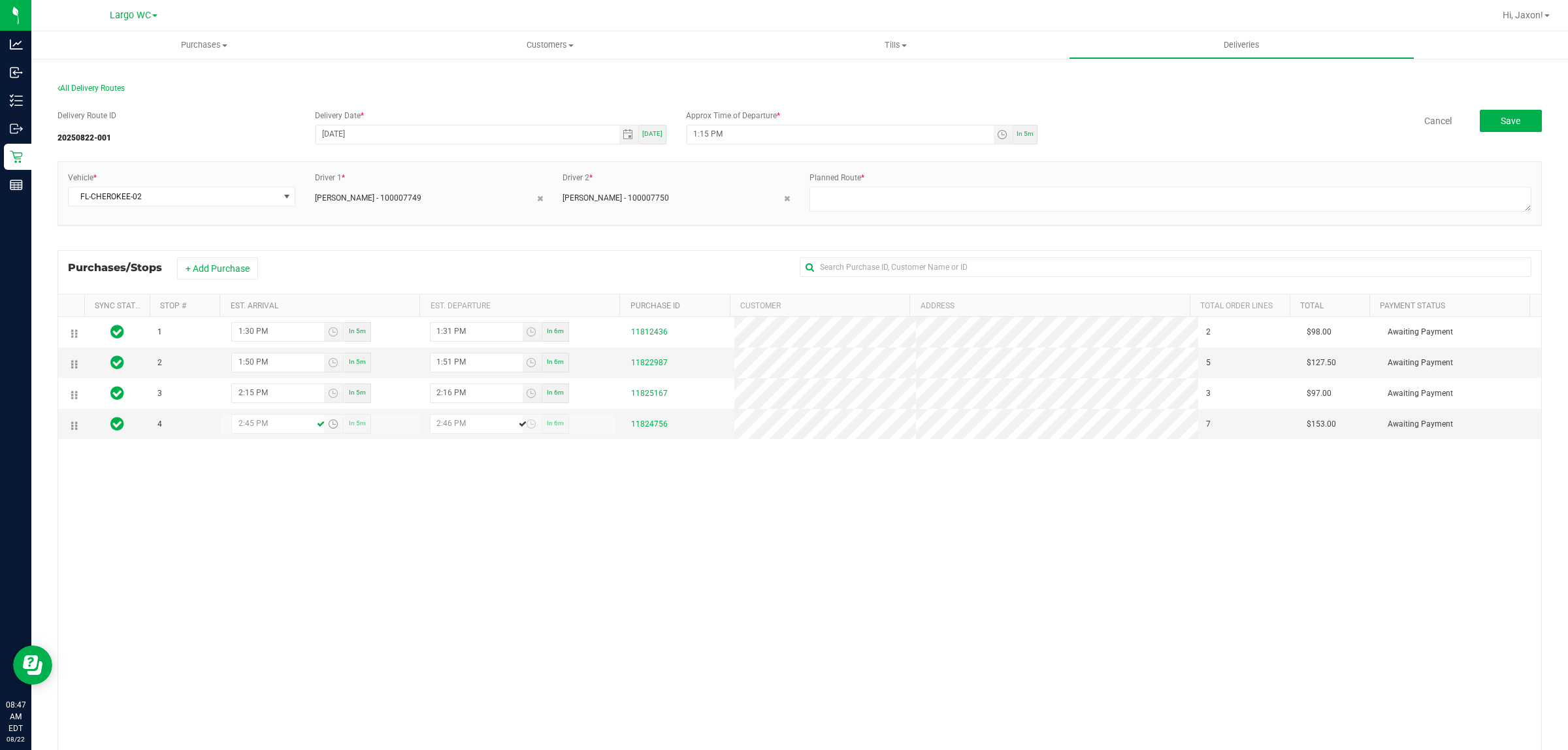
click at [530, 558] on div "1 1:30 PM In 5m 1:31 PM In 6m 11812436 2 $98.00 Awaiting Payment 2 1:50 PM In 5…" at bounding box center [799, 552] width 1483 height 472
click at [851, 196] on textarea at bounding box center [1170, 200] width 722 height 25
type textarea "Friday Delivery"
drag, startPoint x: 1500, startPoint y: 116, endPoint x: 1497, endPoint y: 123, distance: 7.6
click at [1501, 118] on span "Save" at bounding box center [1510, 121] width 20 height 11
